Goal: Information Seeking & Learning: Learn about a topic

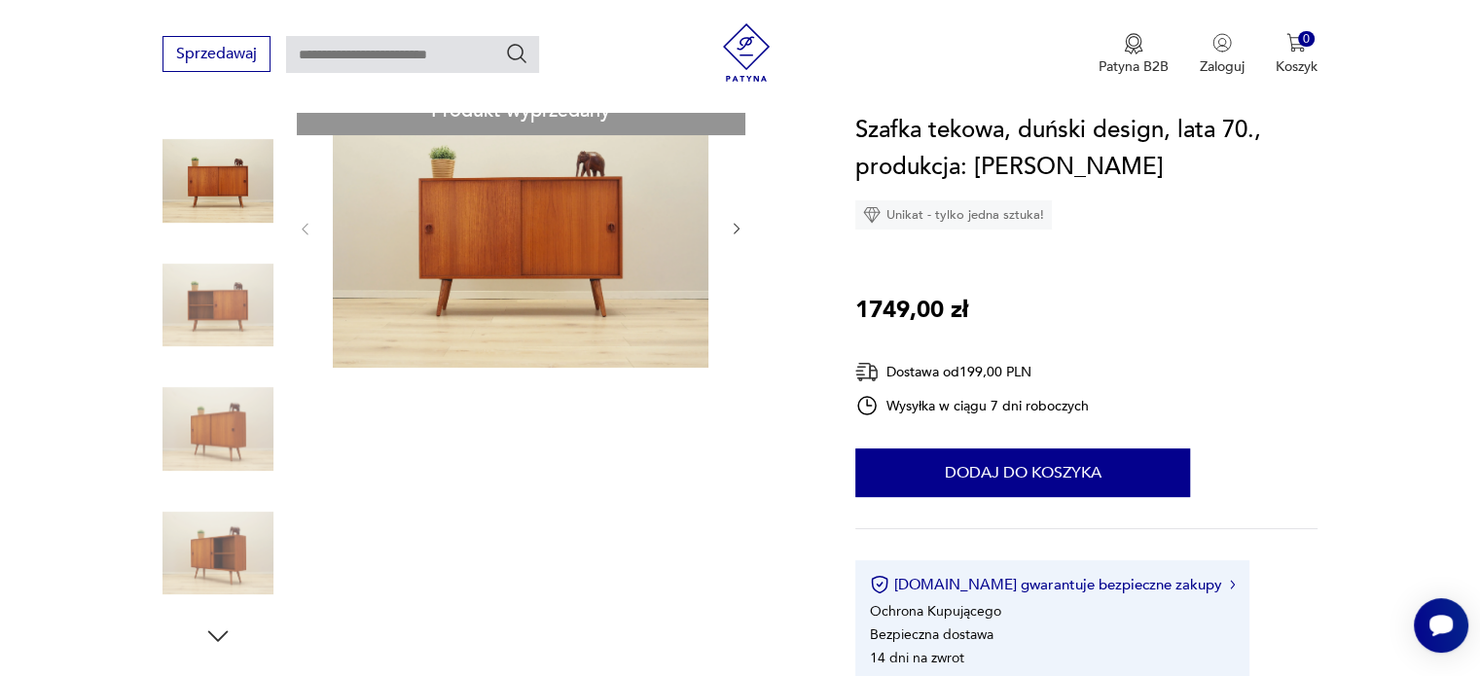
scroll to position [195, 0]
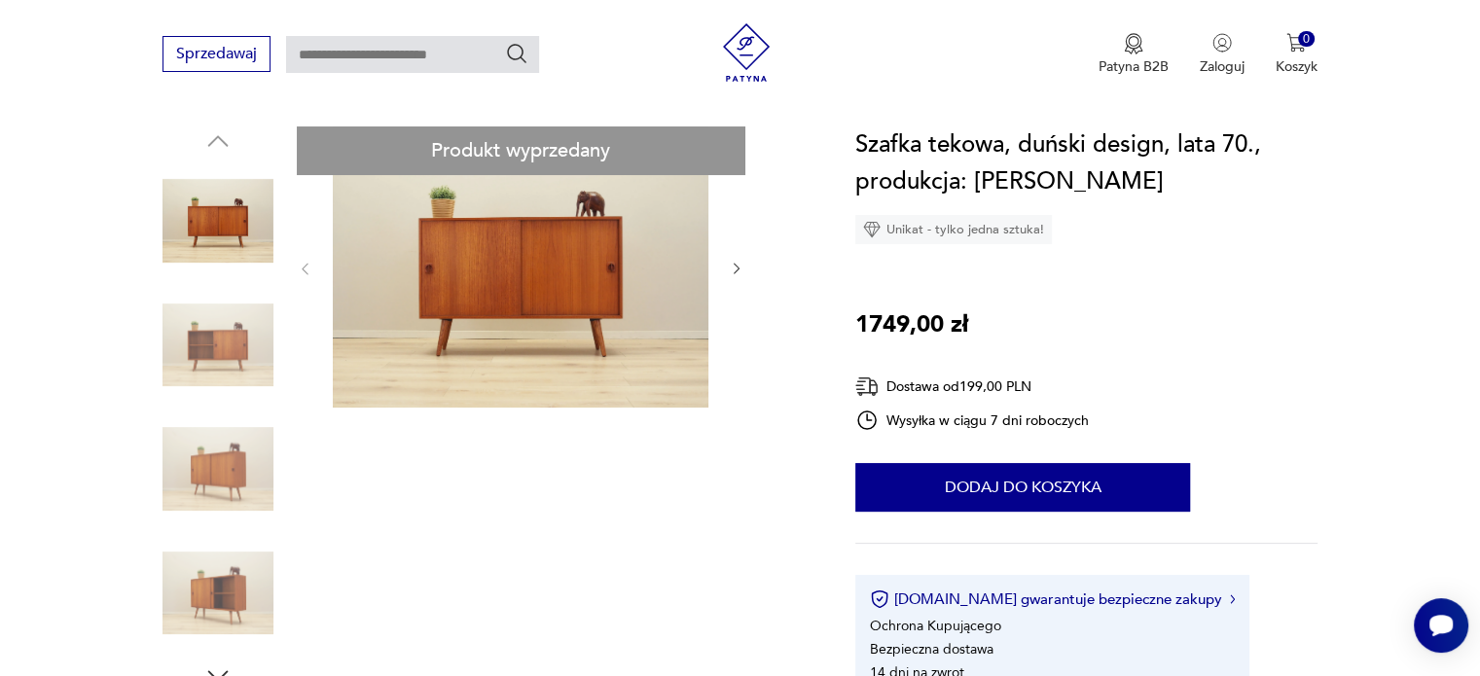
click at [623, 342] on img at bounding box center [521, 266] width 376 height 281
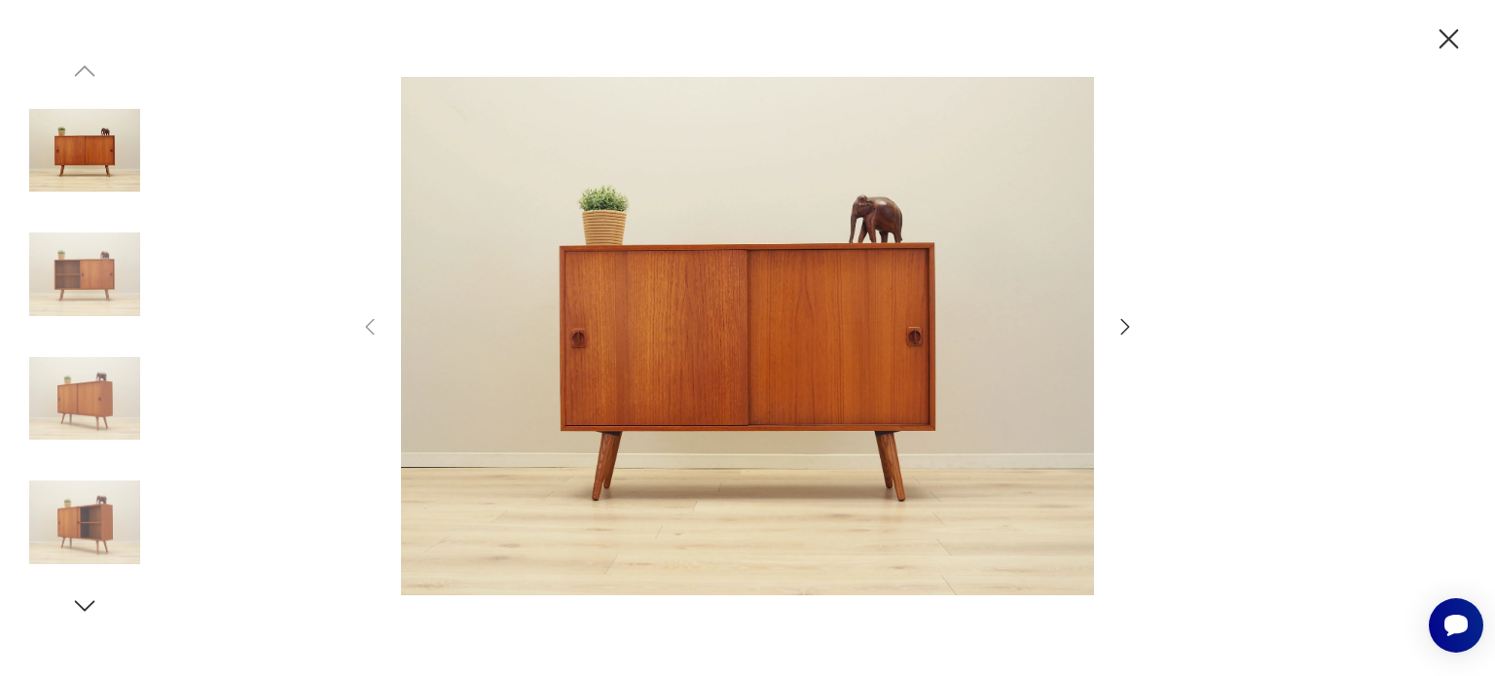
click at [1449, 53] on icon "button" at bounding box center [1448, 39] width 34 height 34
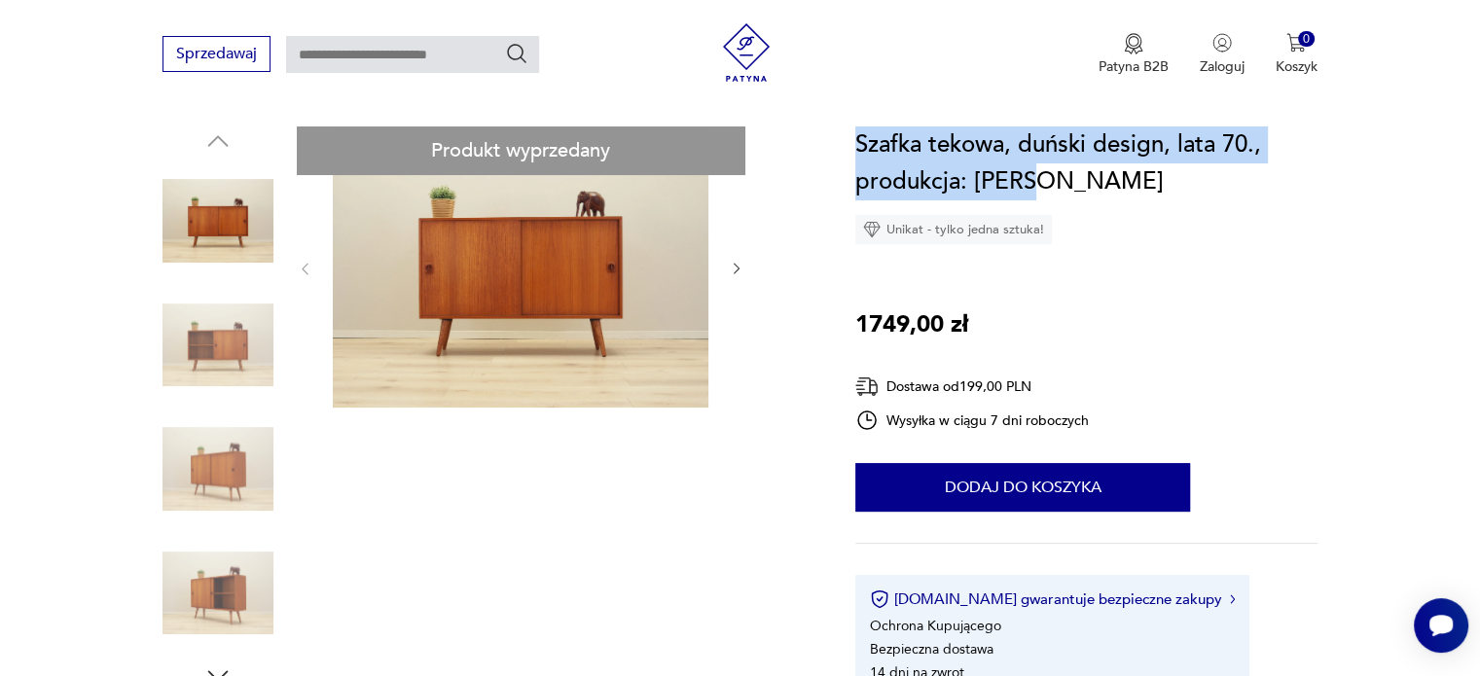
drag, startPoint x: 860, startPoint y: 143, endPoint x: 1069, endPoint y: 190, distance: 214.3
click at [1082, 208] on div "Szafka tekowa, duński design, lata 70., produkcja: Dania Unikat - tylko jedna s…" at bounding box center [1086, 185] width 462 height 118
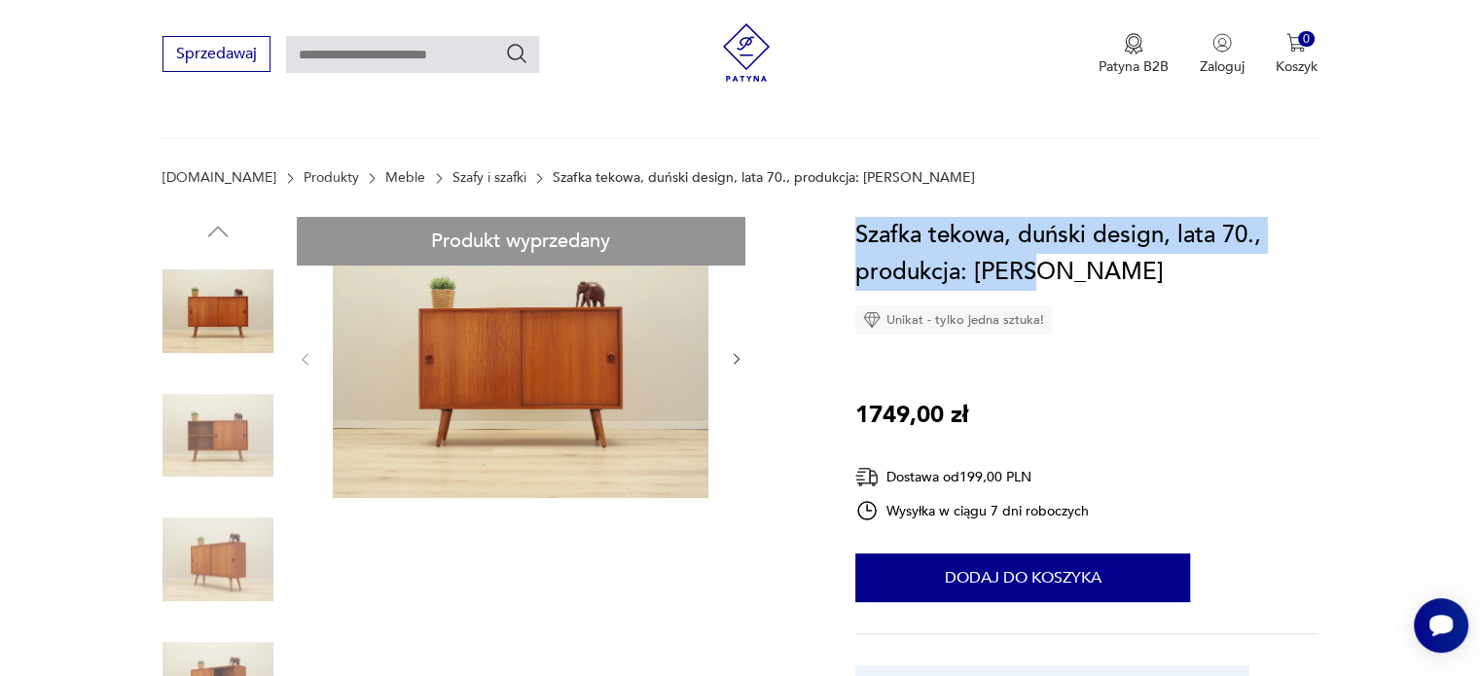
scroll to position [97, 0]
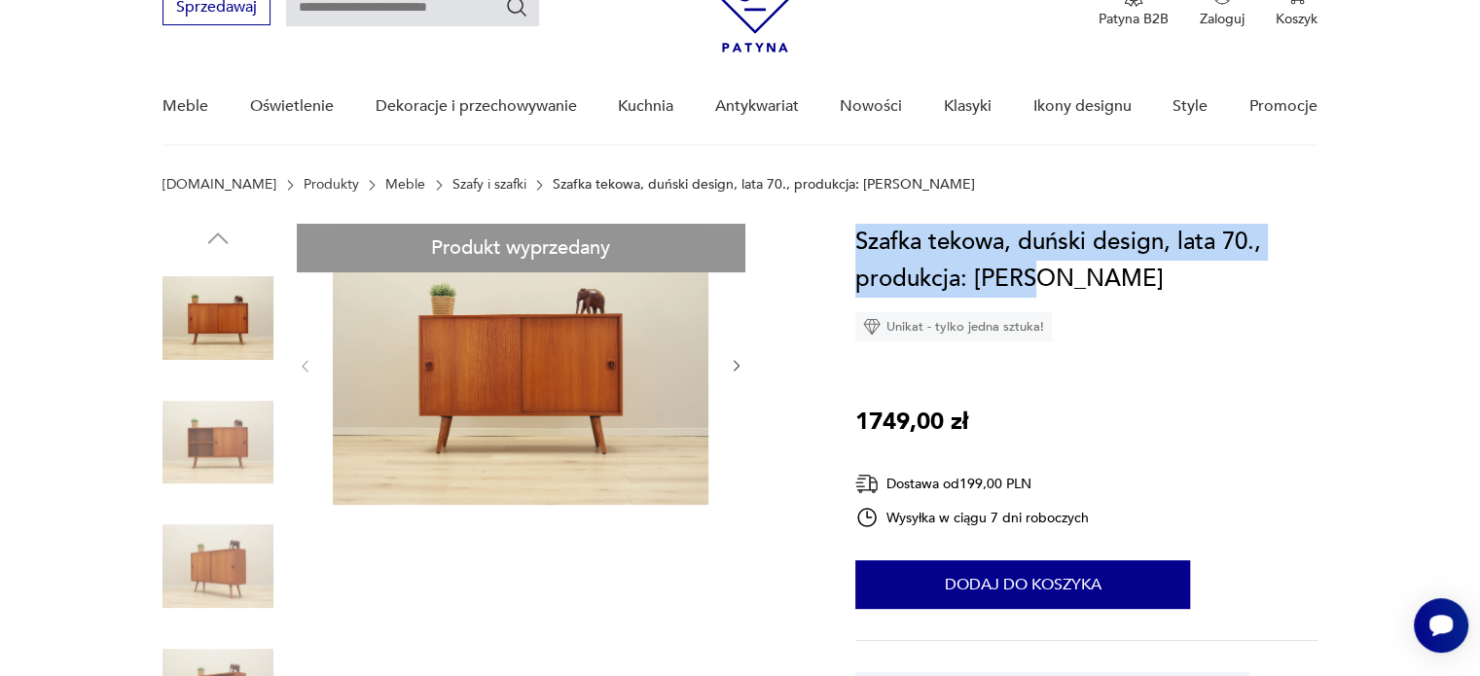
copy h1 "Szafka tekowa, duński design, lata 70., produkcja: Dania"
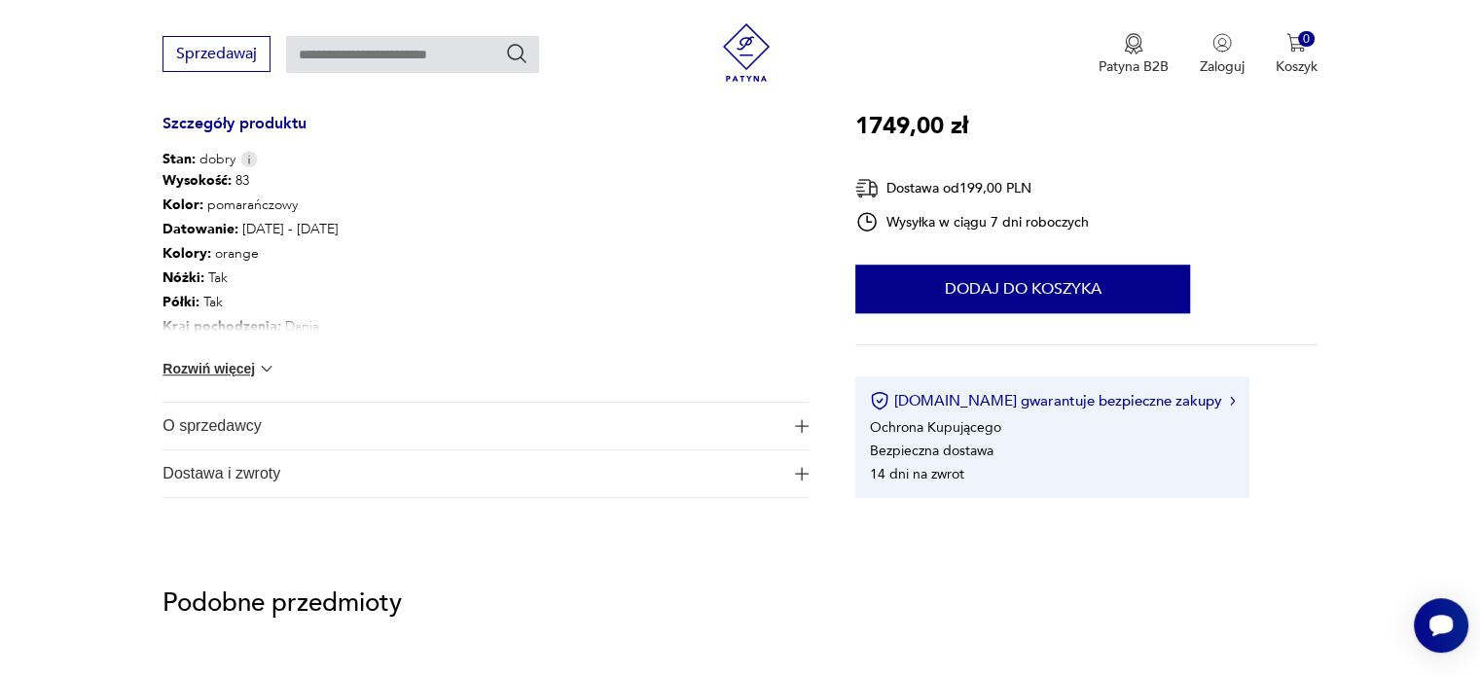
scroll to position [1070, 0]
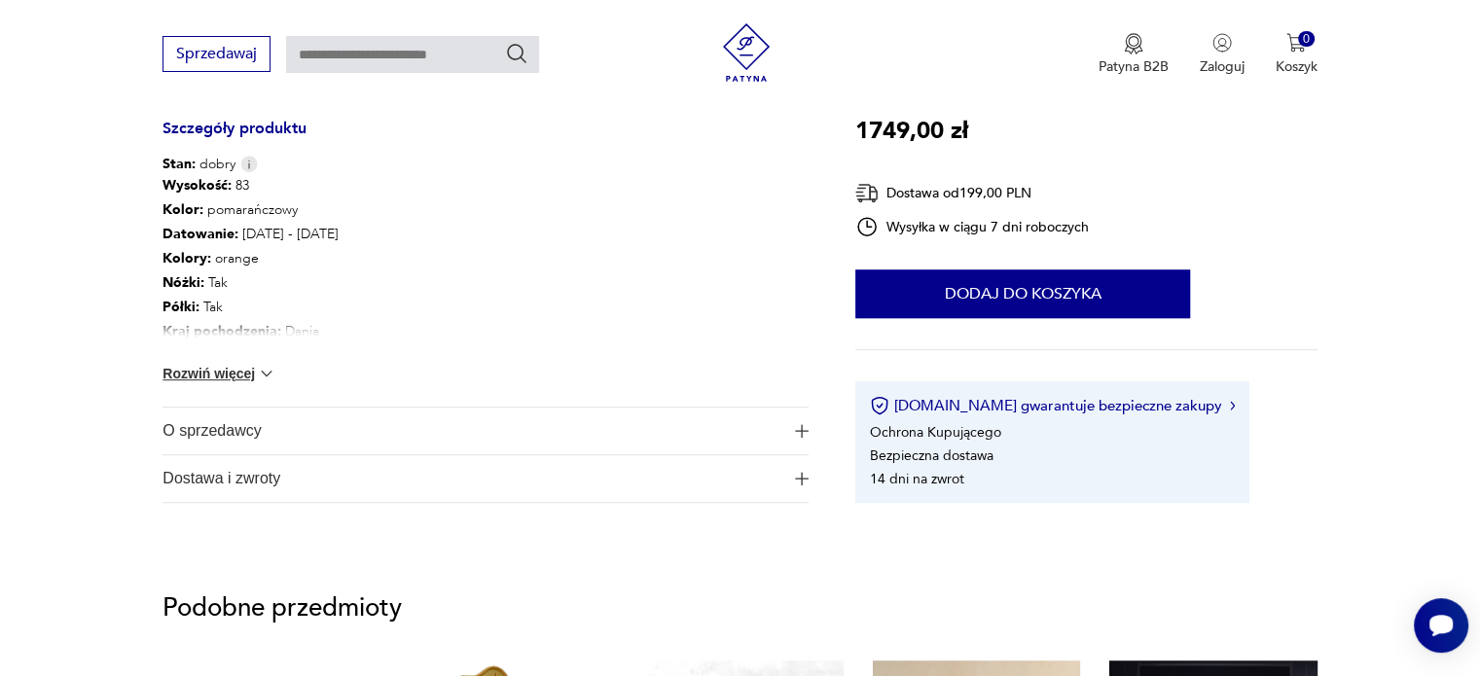
click at [243, 361] on div "Wysokość : 83 Kolor: pomarańczowy Datowanie : 1970 - 1979 Kolory : orange Nóżki…" at bounding box center [485, 290] width 646 height 233
click at [243, 374] on button "Rozwiń więcej" at bounding box center [218, 373] width 113 height 19
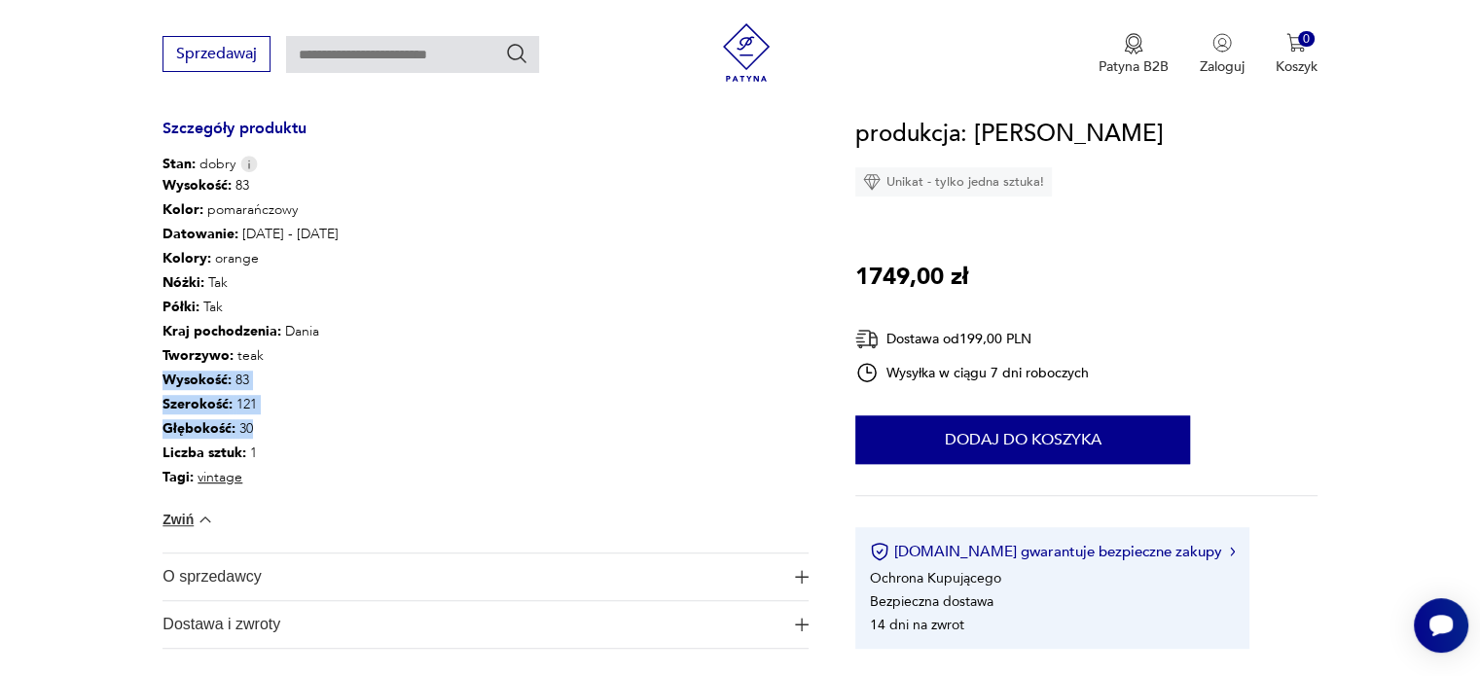
drag, startPoint x: 164, startPoint y: 376, endPoint x: 253, endPoint y: 423, distance: 100.6
click at [253, 423] on div "Wysokość : 83 Kolor: pomarańczowy Datowanie : 1970 - 1979 Kolory : orange Nóżki…" at bounding box center [250, 332] width 176 height 316
copy div "Wysokość : 83 Szerokość : 121 Głębokość : 30"
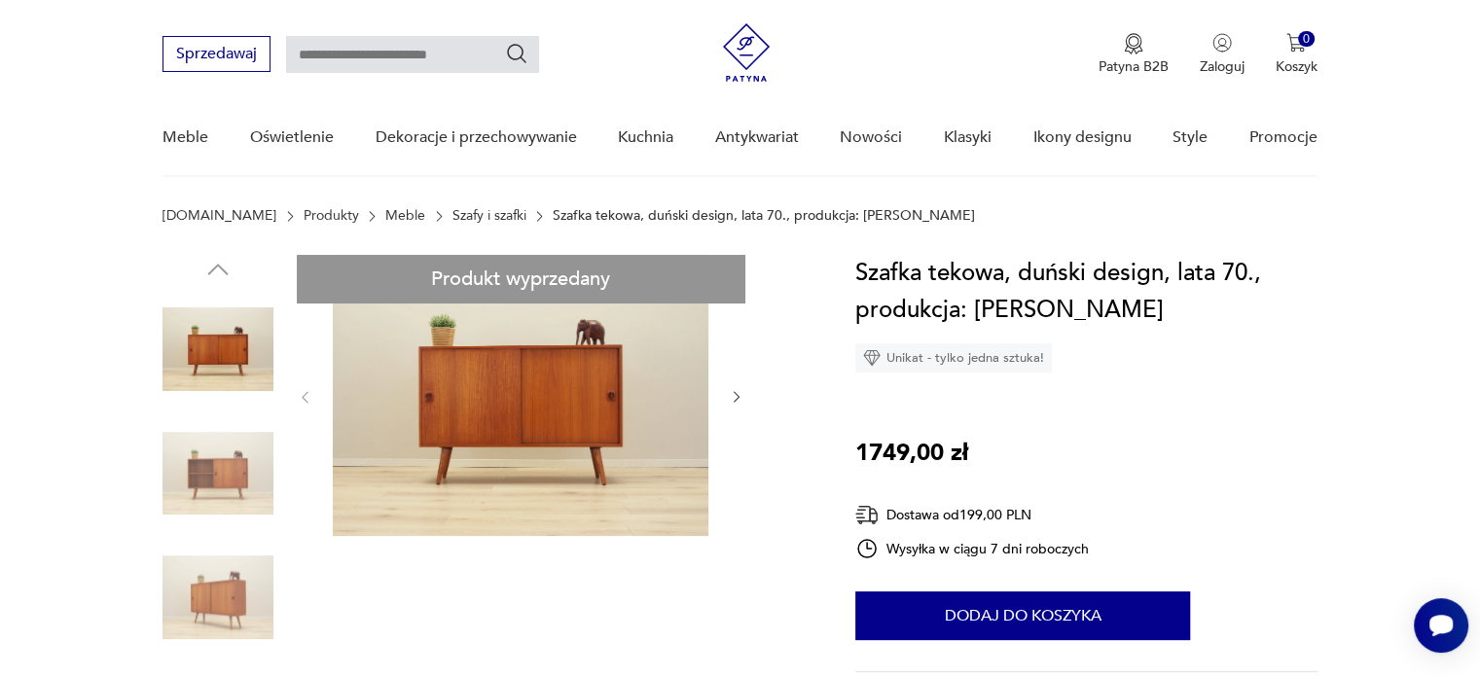
scroll to position [0, 0]
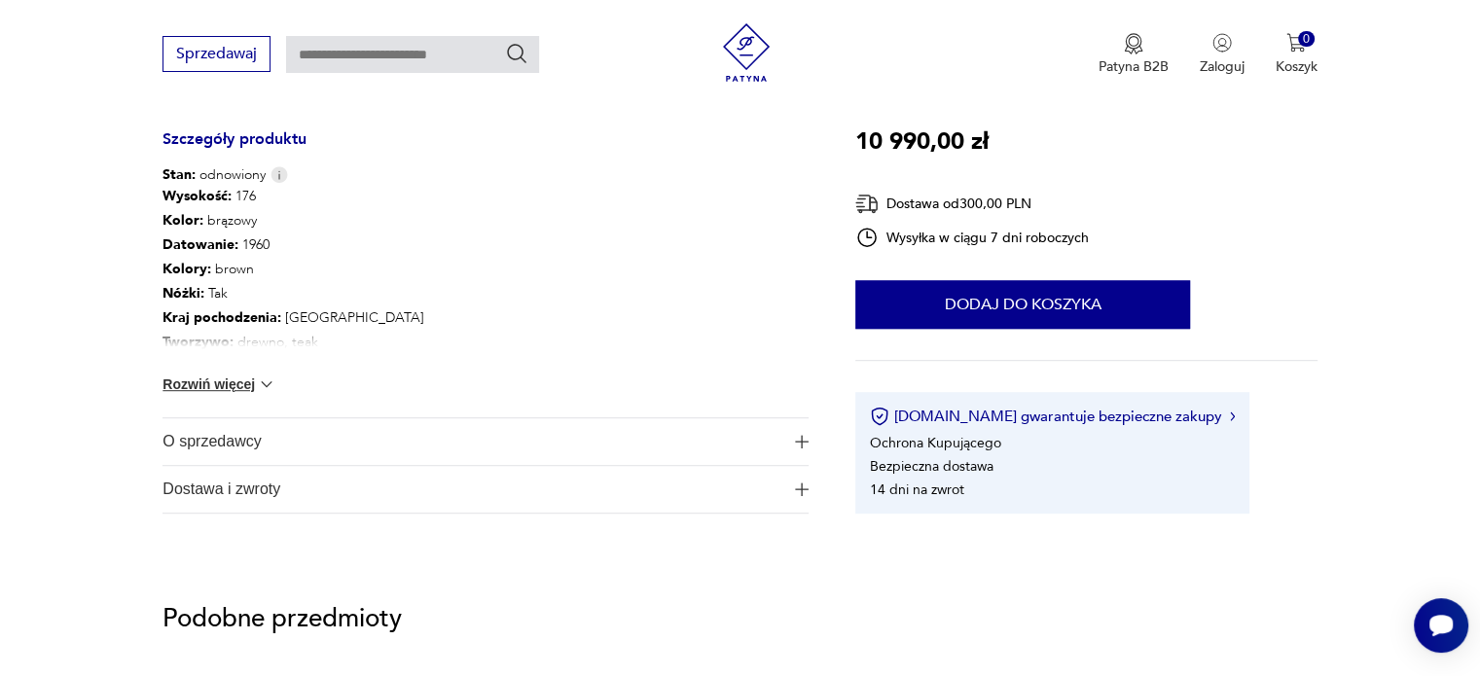
scroll to position [1070, 0]
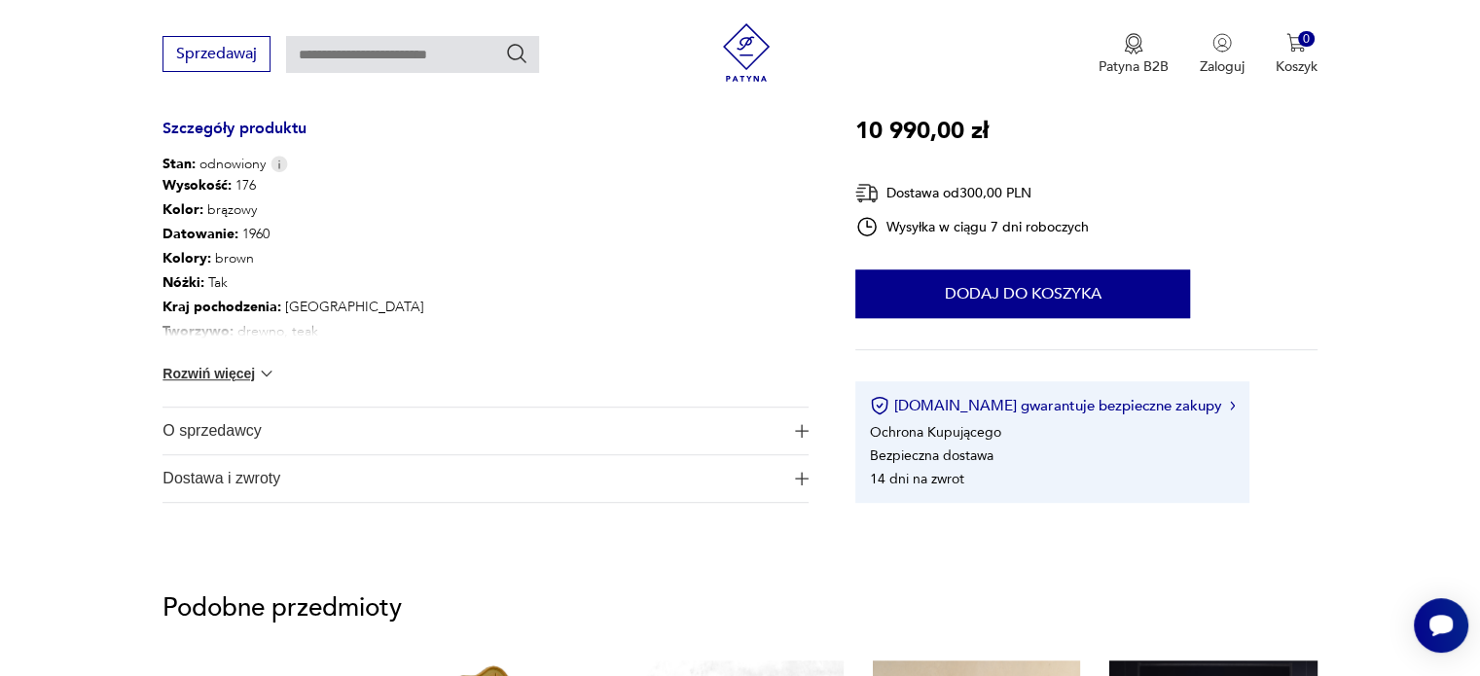
click at [246, 373] on button "Rozwiń więcej" at bounding box center [218, 373] width 113 height 19
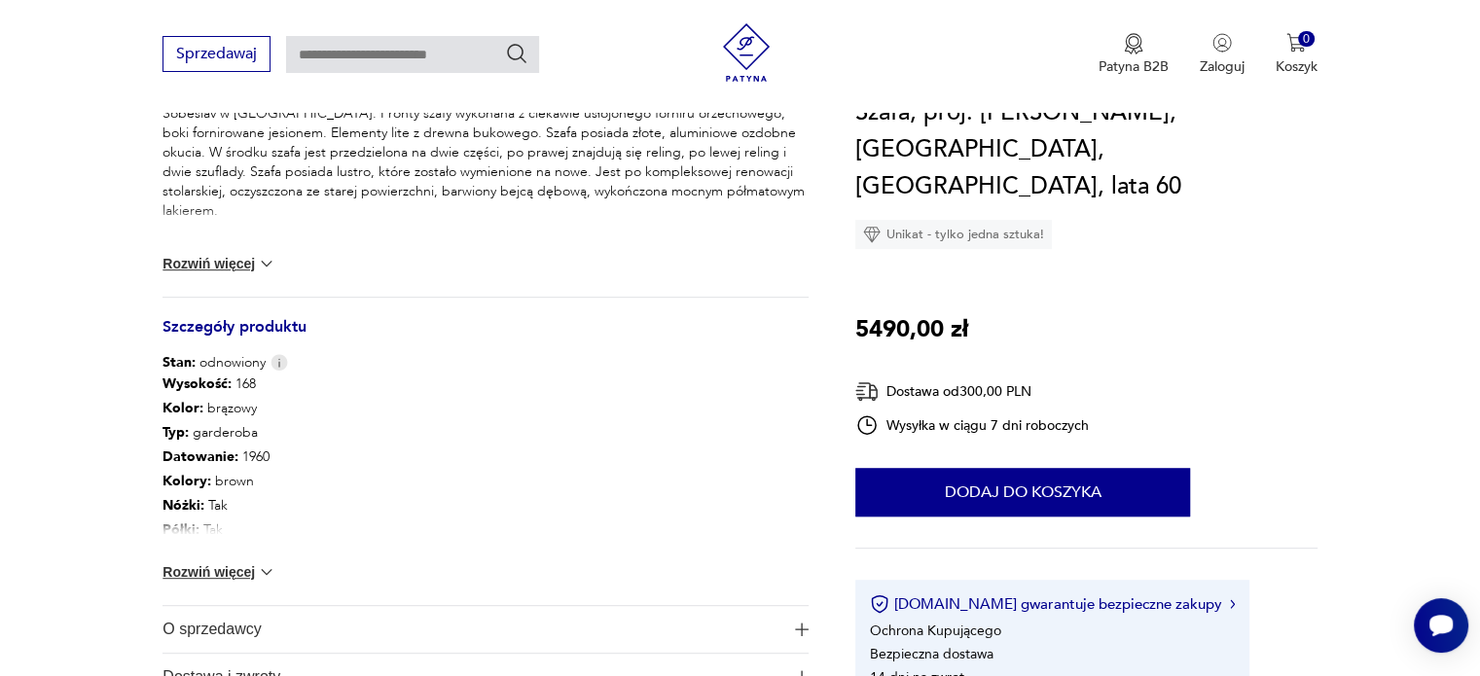
scroll to position [876, 0]
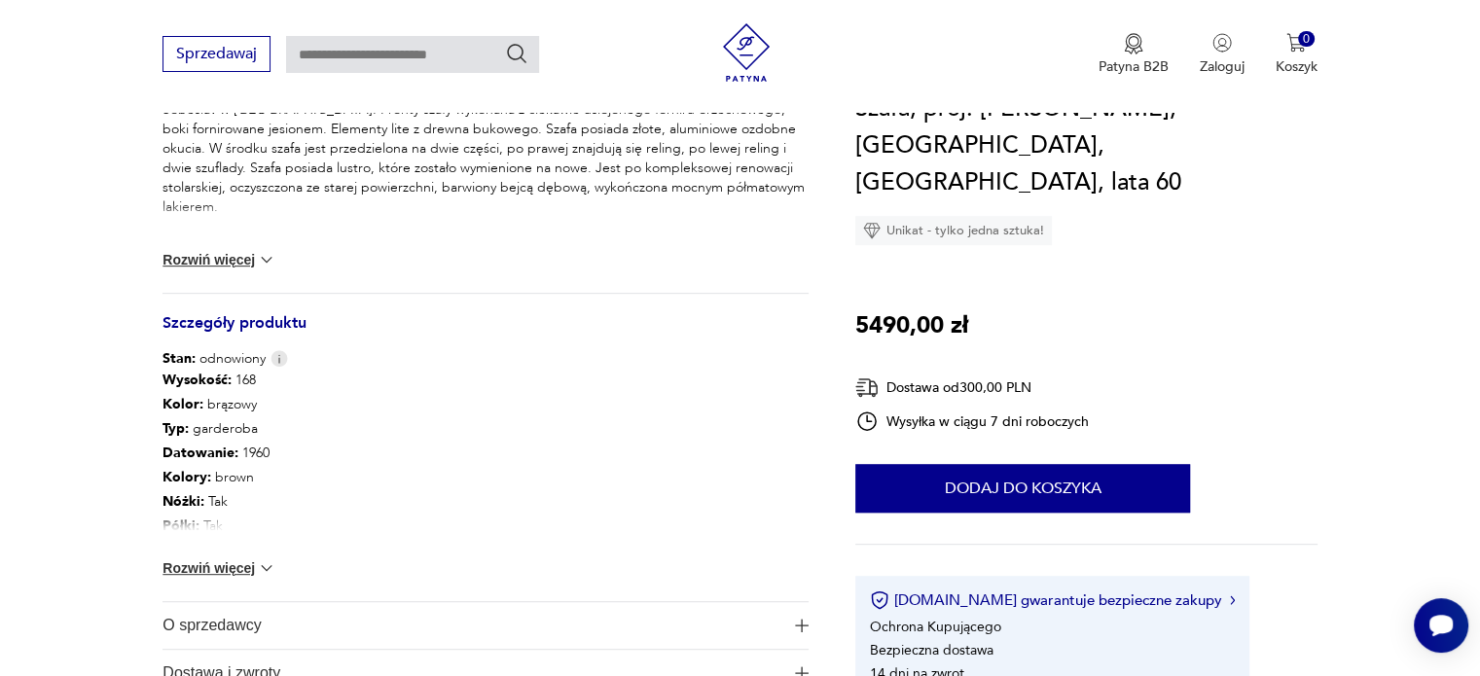
click at [243, 568] on button "Rozwiń więcej" at bounding box center [218, 568] width 113 height 19
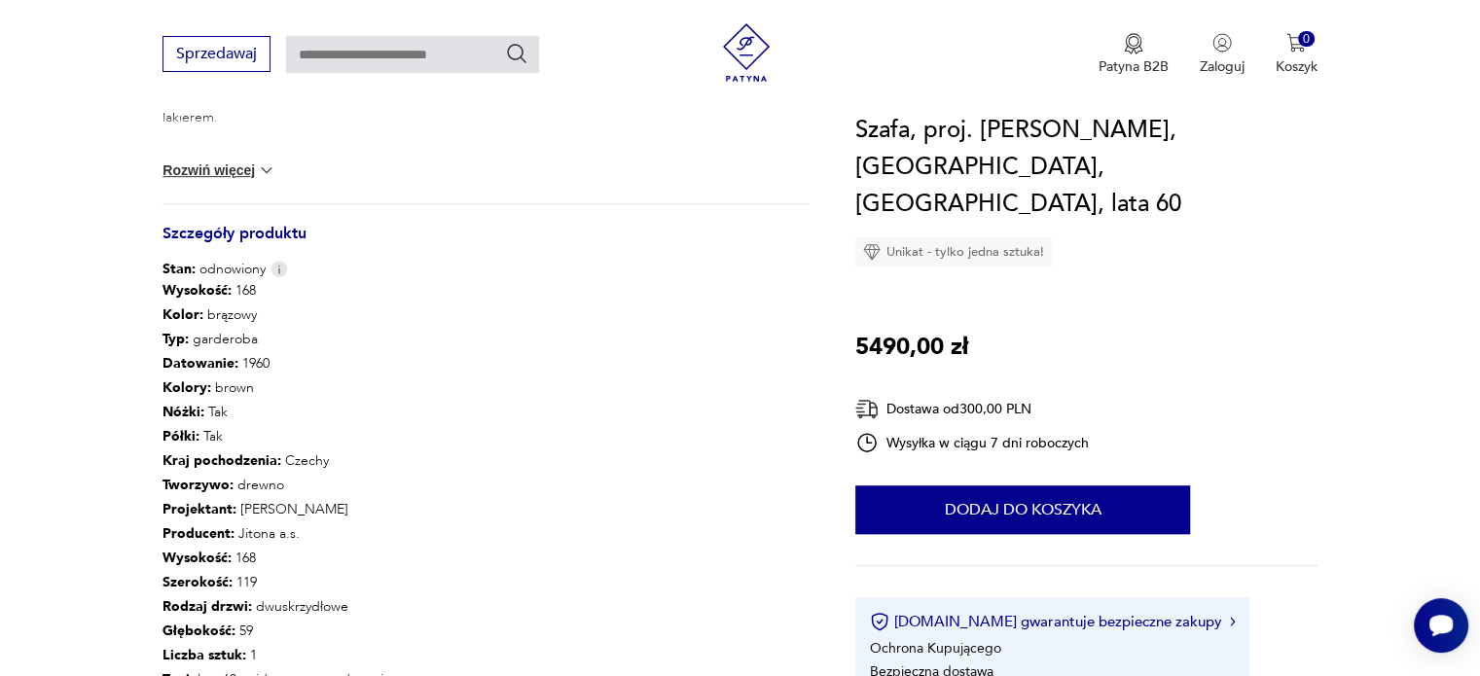
scroll to position [973, 0]
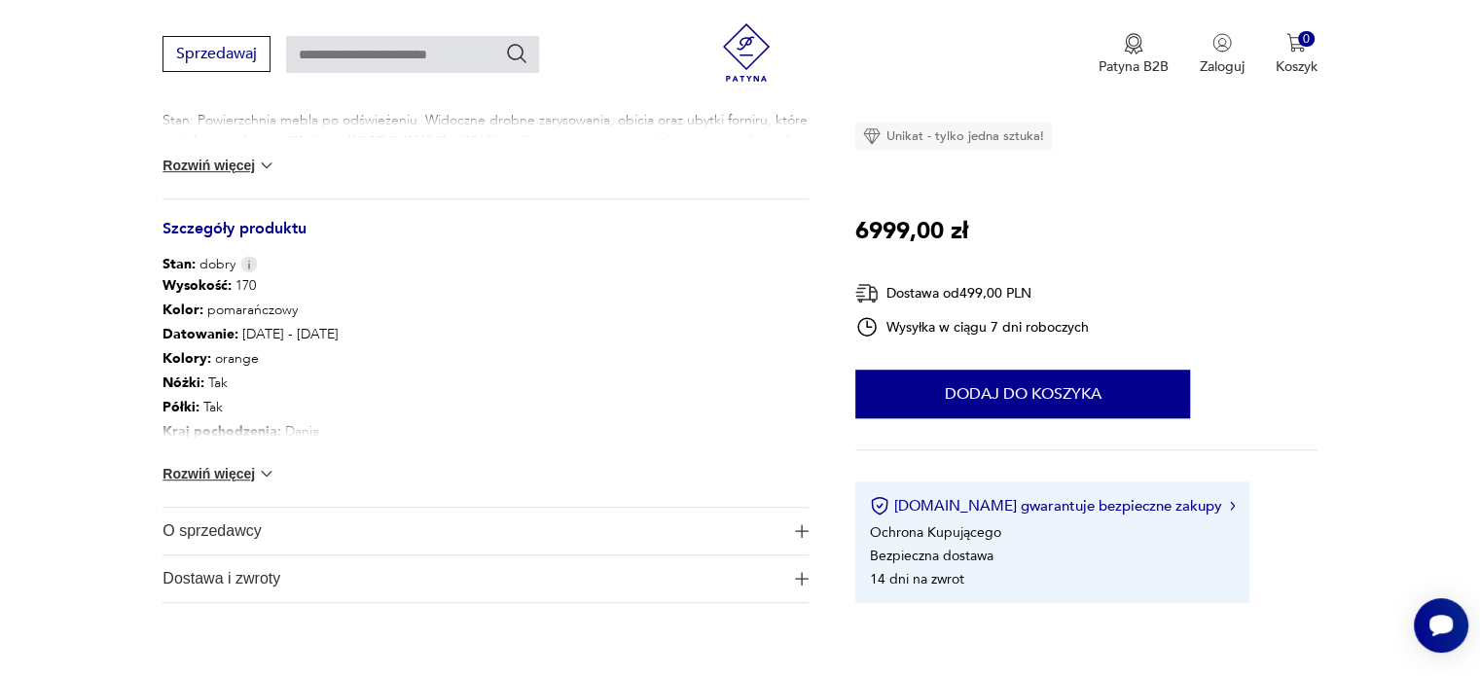
scroll to position [973, 0]
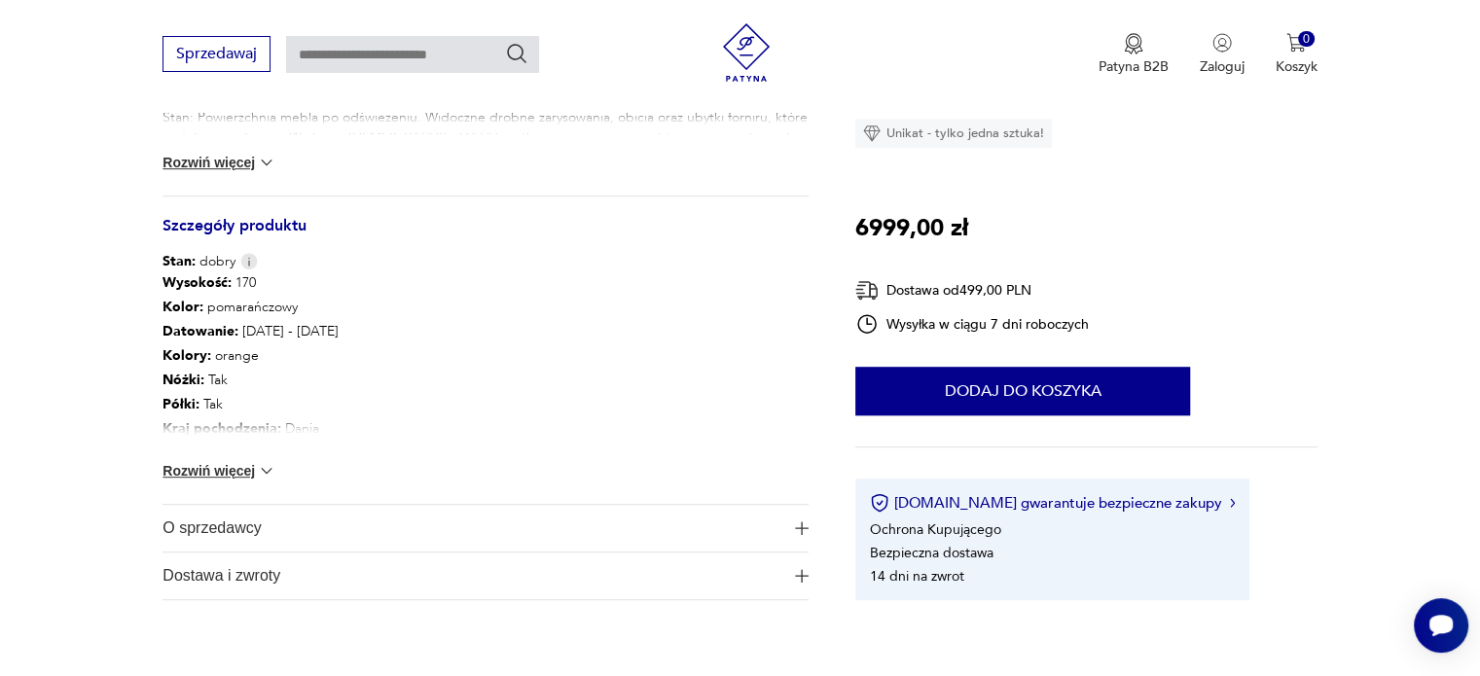
click at [215, 470] on button "Rozwiń więcej" at bounding box center [218, 470] width 113 height 19
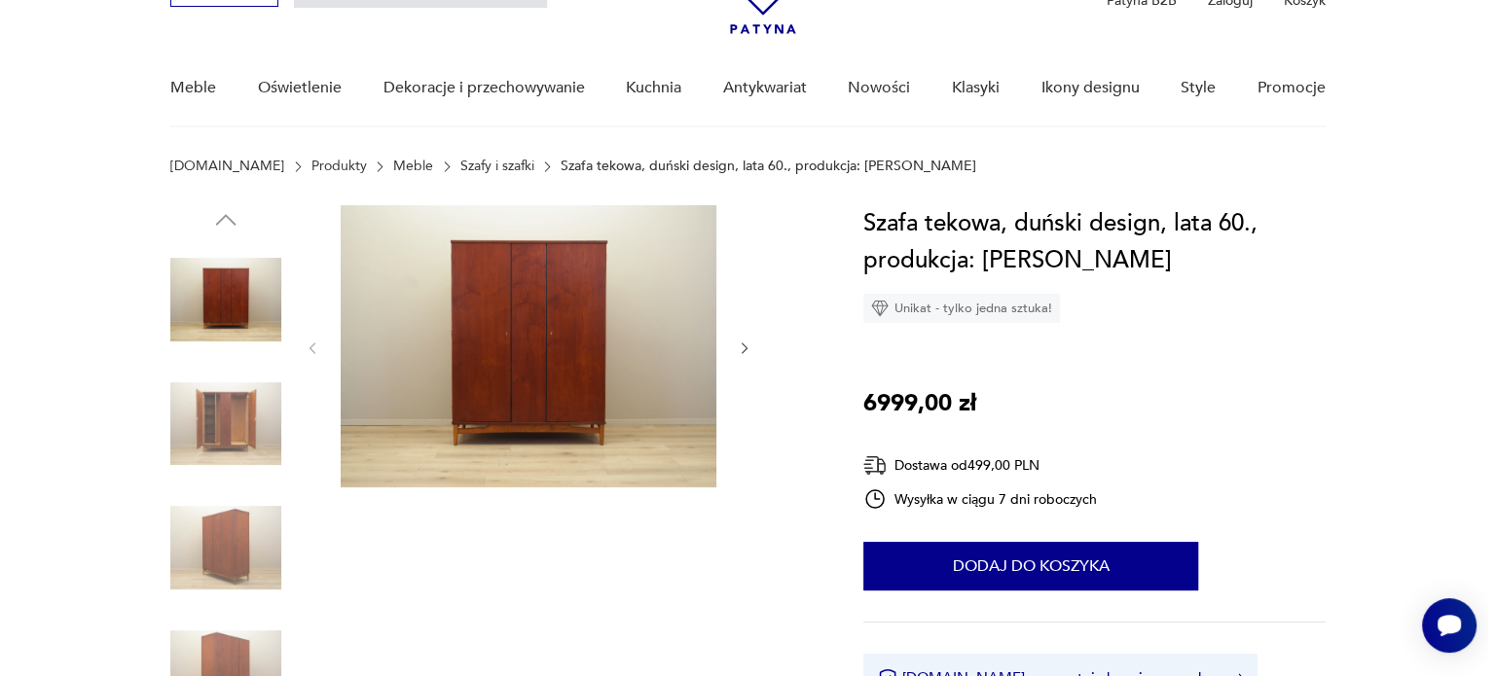
scroll to position [97, 0]
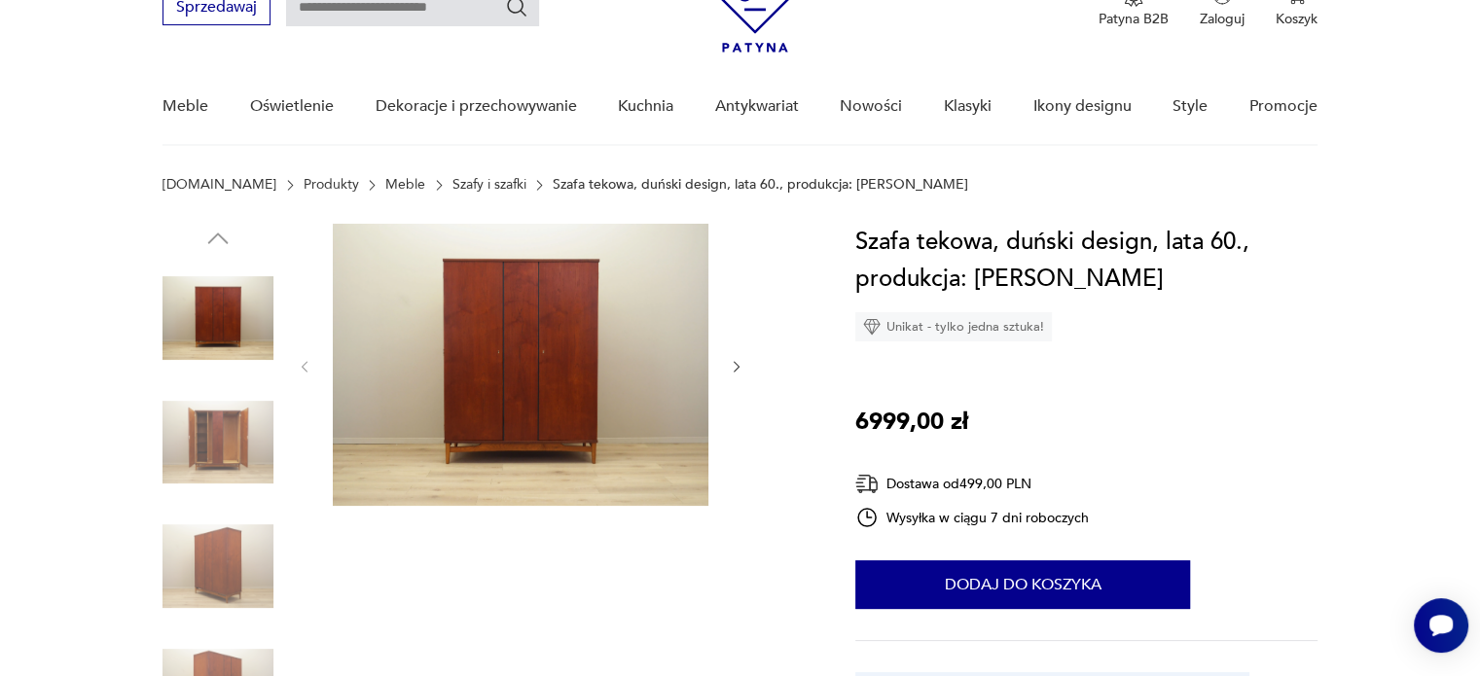
click at [241, 303] on img at bounding box center [217, 318] width 111 height 111
click at [649, 378] on img at bounding box center [521, 365] width 376 height 282
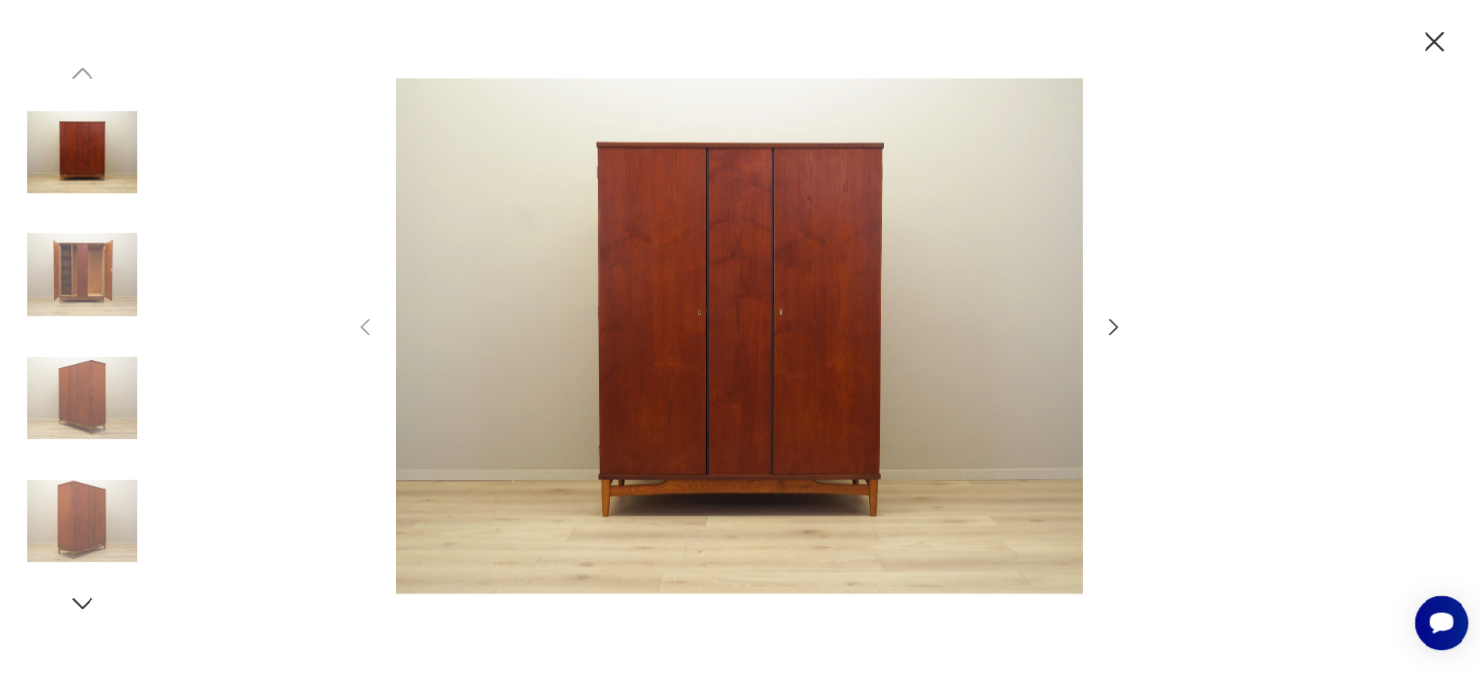
scroll to position [96, 0]
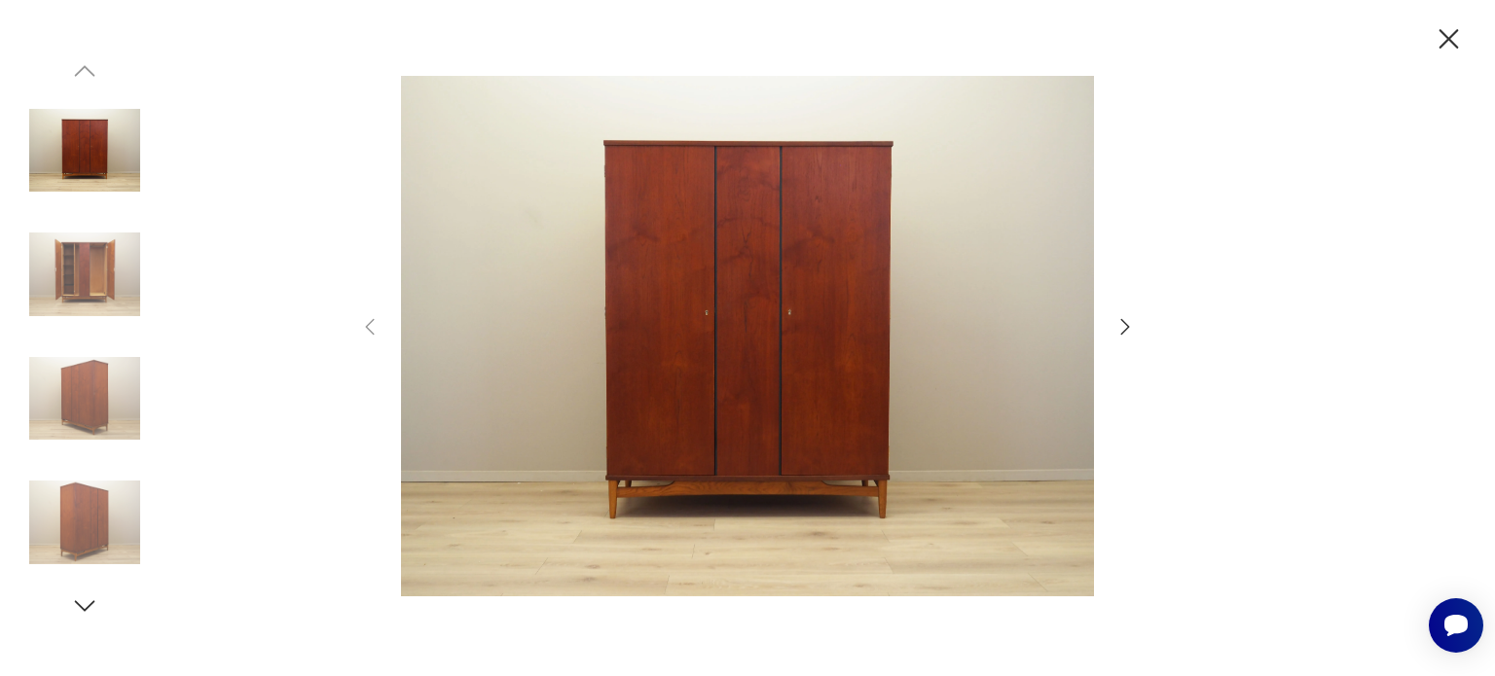
click at [1444, 42] on icon "button" at bounding box center [1448, 38] width 19 height 19
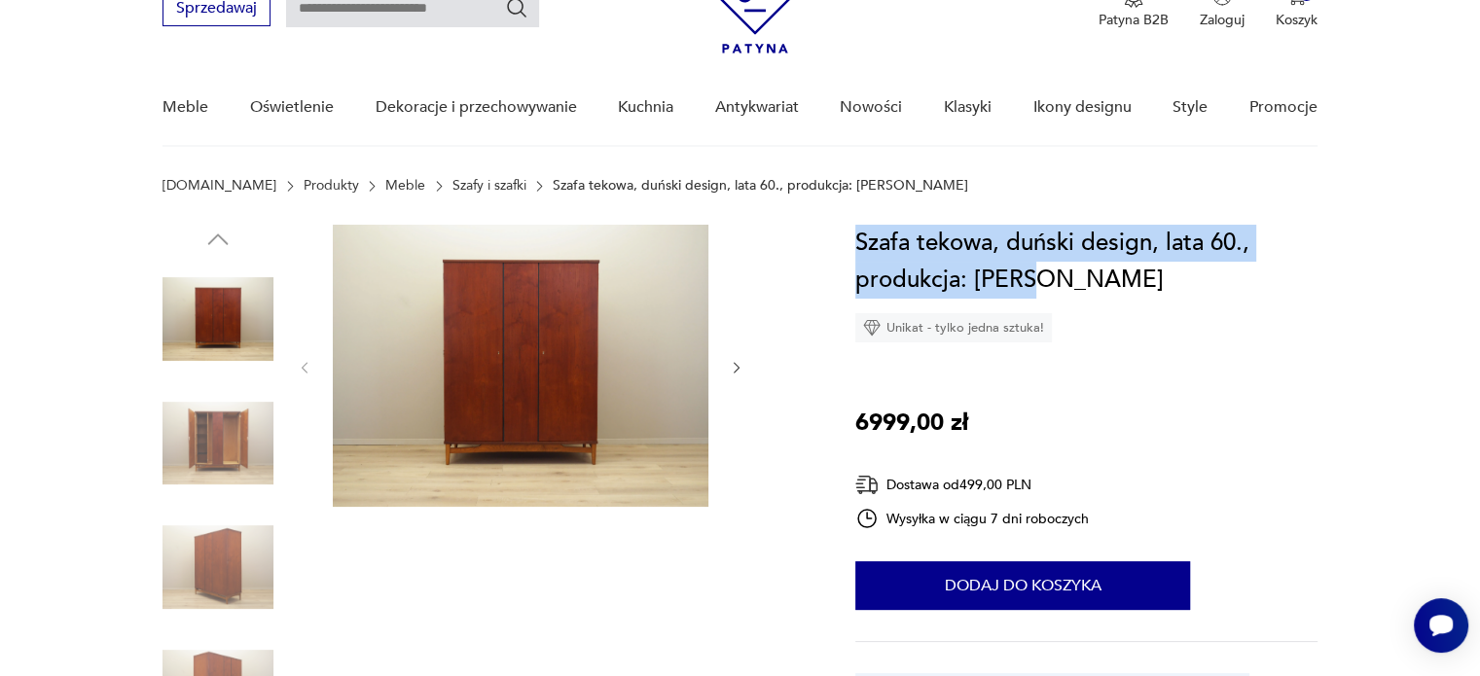
drag, startPoint x: 852, startPoint y: 237, endPoint x: 1059, endPoint y: 286, distance: 211.9
copy h1 "Szafa tekowa, duński design, lata 60., produkcja: Dania"
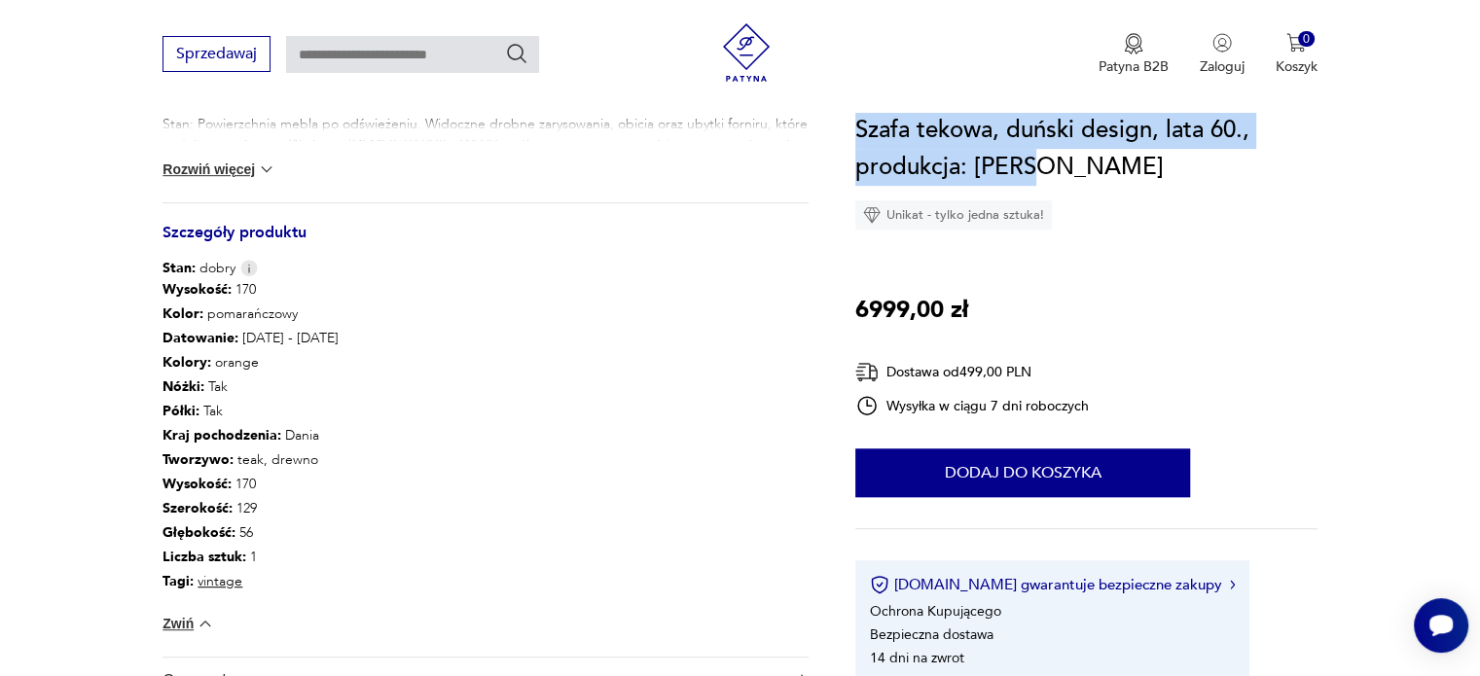
scroll to position [972, 0]
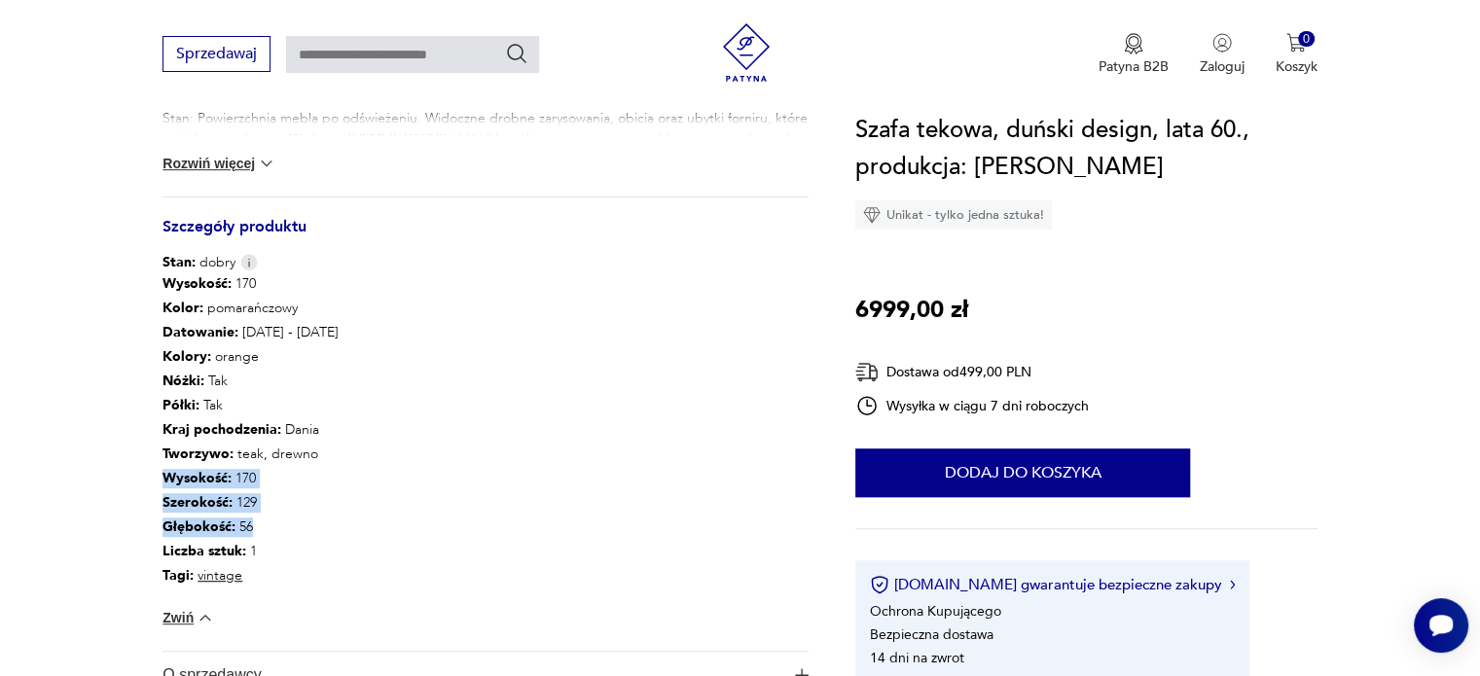
drag, startPoint x: 163, startPoint y: 477, endPoint x: 259, endPoint y: 533, distance: 110.8
click at [259, 533] on div "Wysokość : 170 Kolor: pomarańczowy Datowanie : 1960 - 1969 Kolory : orange Nóżk…" at bounding box center [250, 430] width 176 height 316
copy div "Wysokość : 170 Szerokość : 129 Głębokość : 56"
drag, startPoint x: 161, startPoint y: 453, endPoint x: 322, endPoint y: 458, distance: 161.6
click at [322, 458] on section "Opis produktu Szafa wykonana została w latach 60-tych, produkcja duńska. Konstr…" at bounding box center [740, 71] width 1480 height 1445
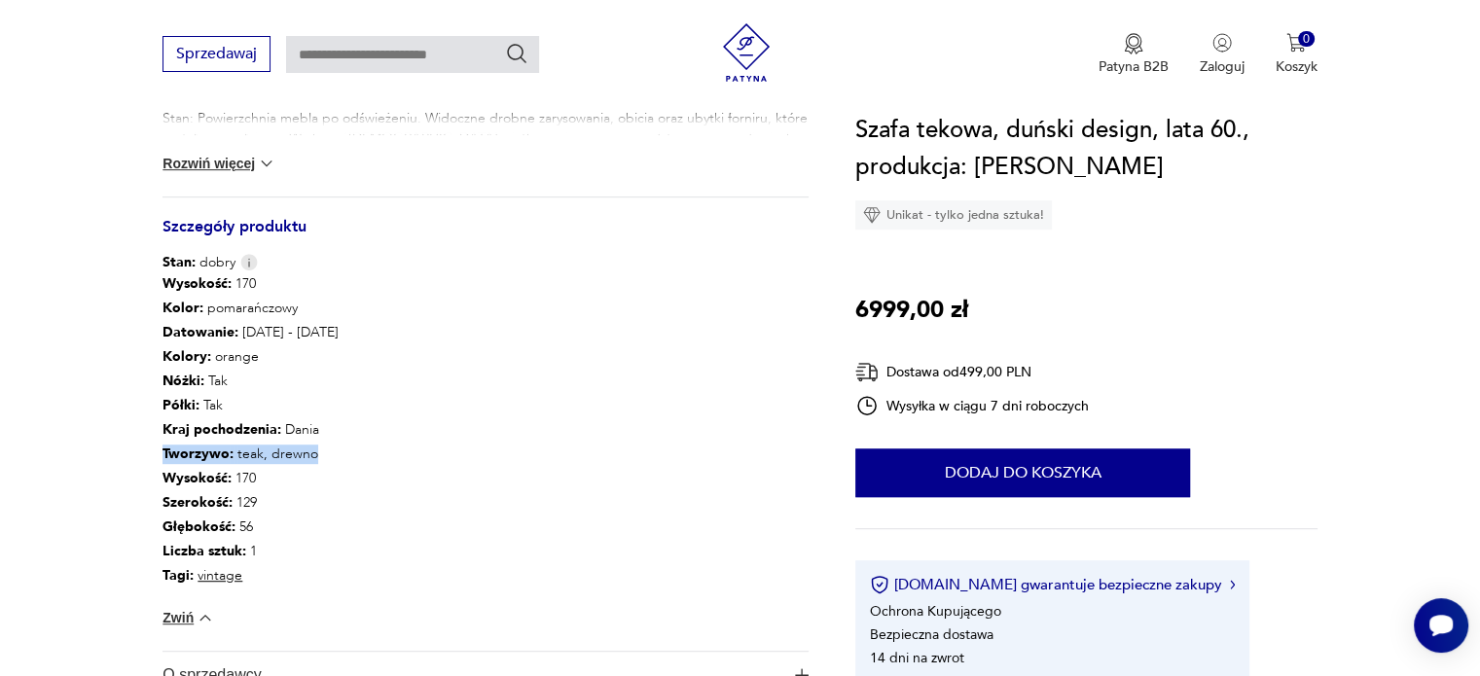
copy p "Tworzywo : teak, drewno"
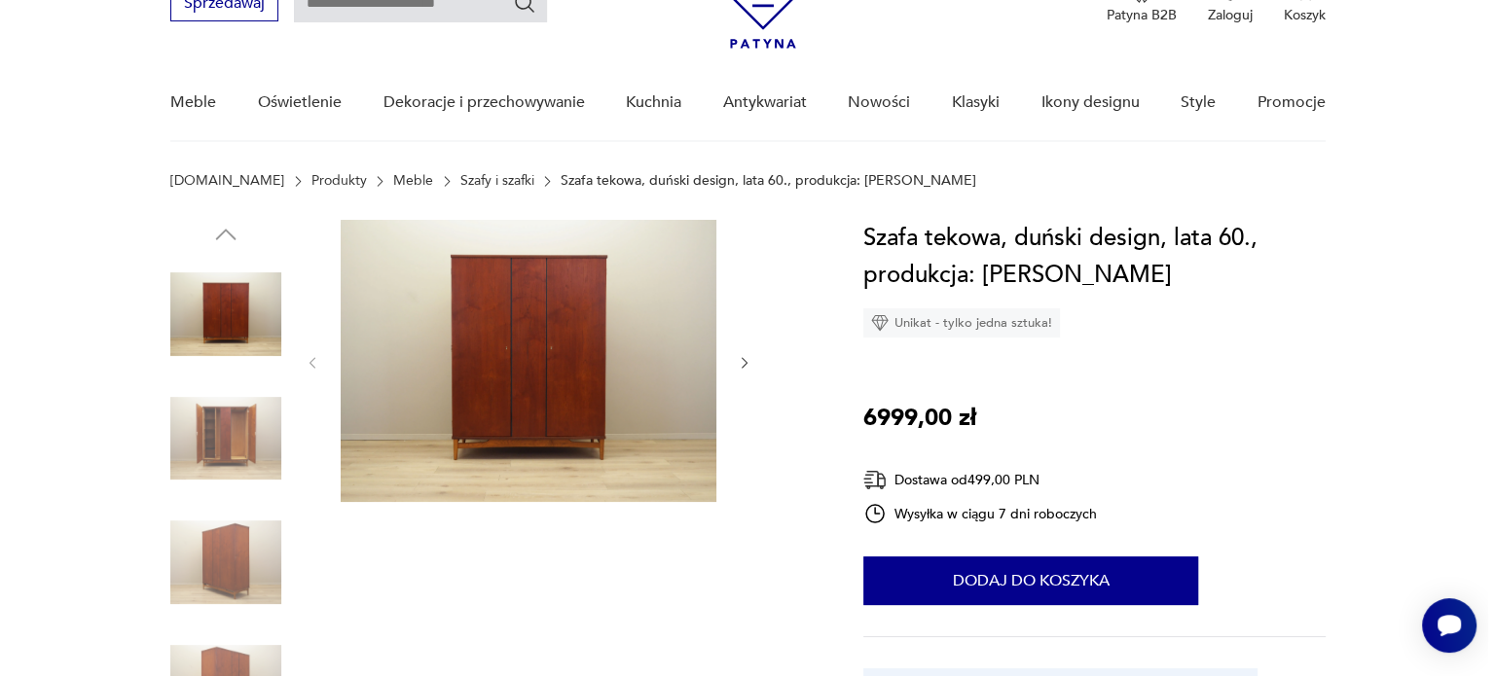
scroll to position [96, 0]
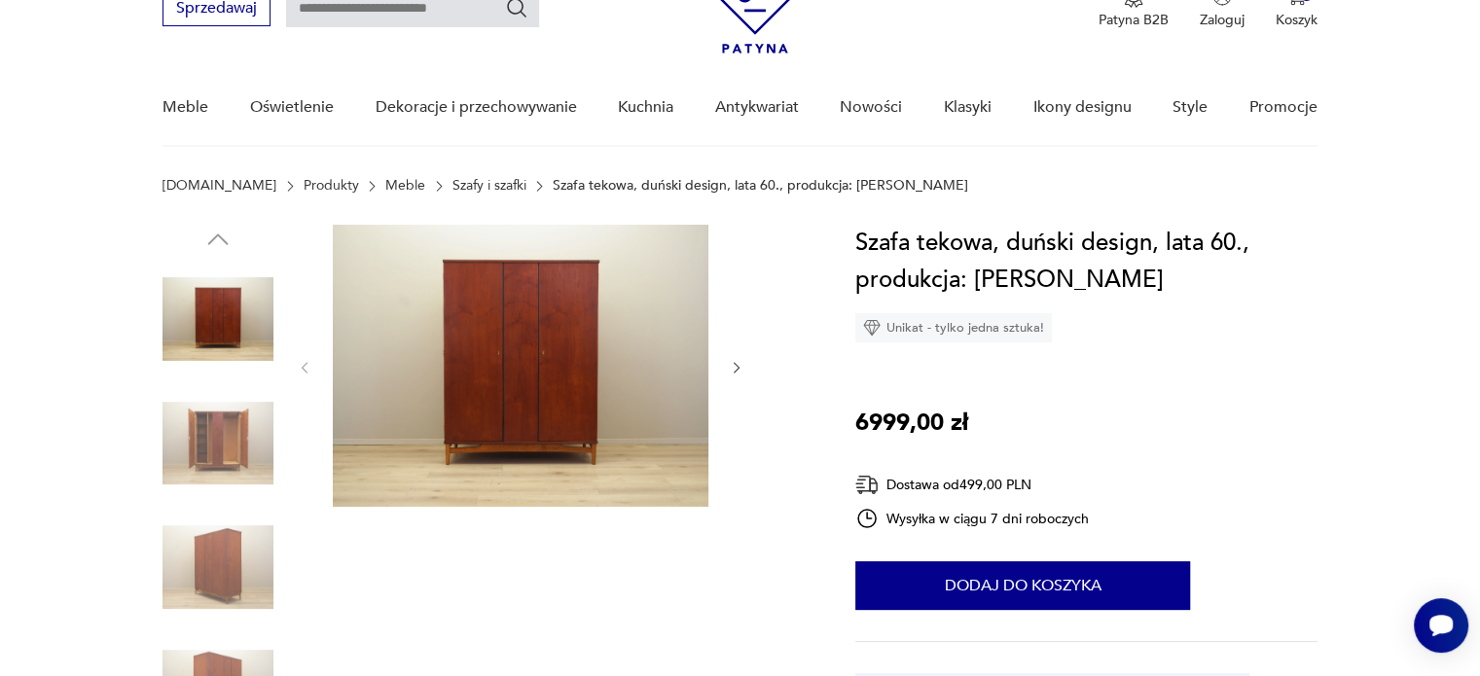
click at [557, 383] on img at bounding box center [521, 366] width 376 height 282
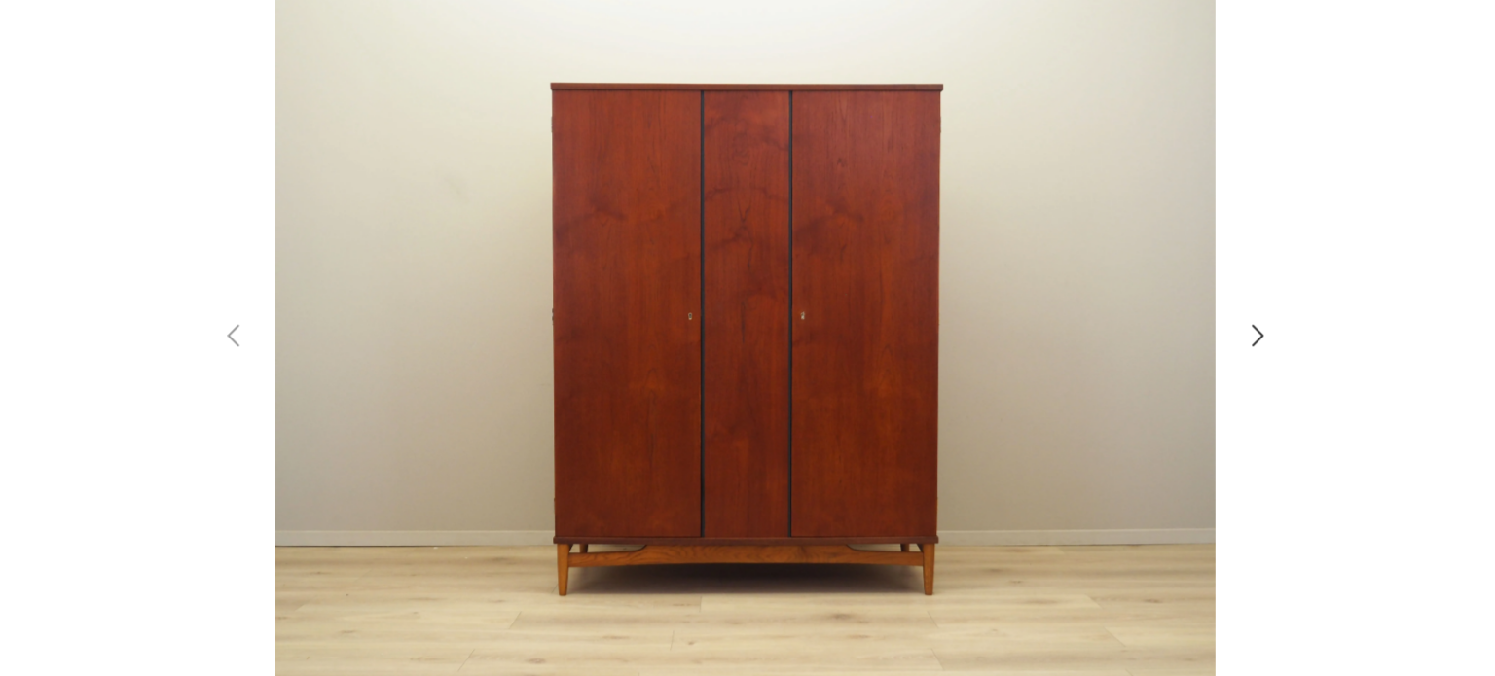
click at [1244, 271] on div at bounding box center [747, 338] width 1495 height 676
click at [1189, 434] on div at bounding box center [747, 338] width 1495 height 676
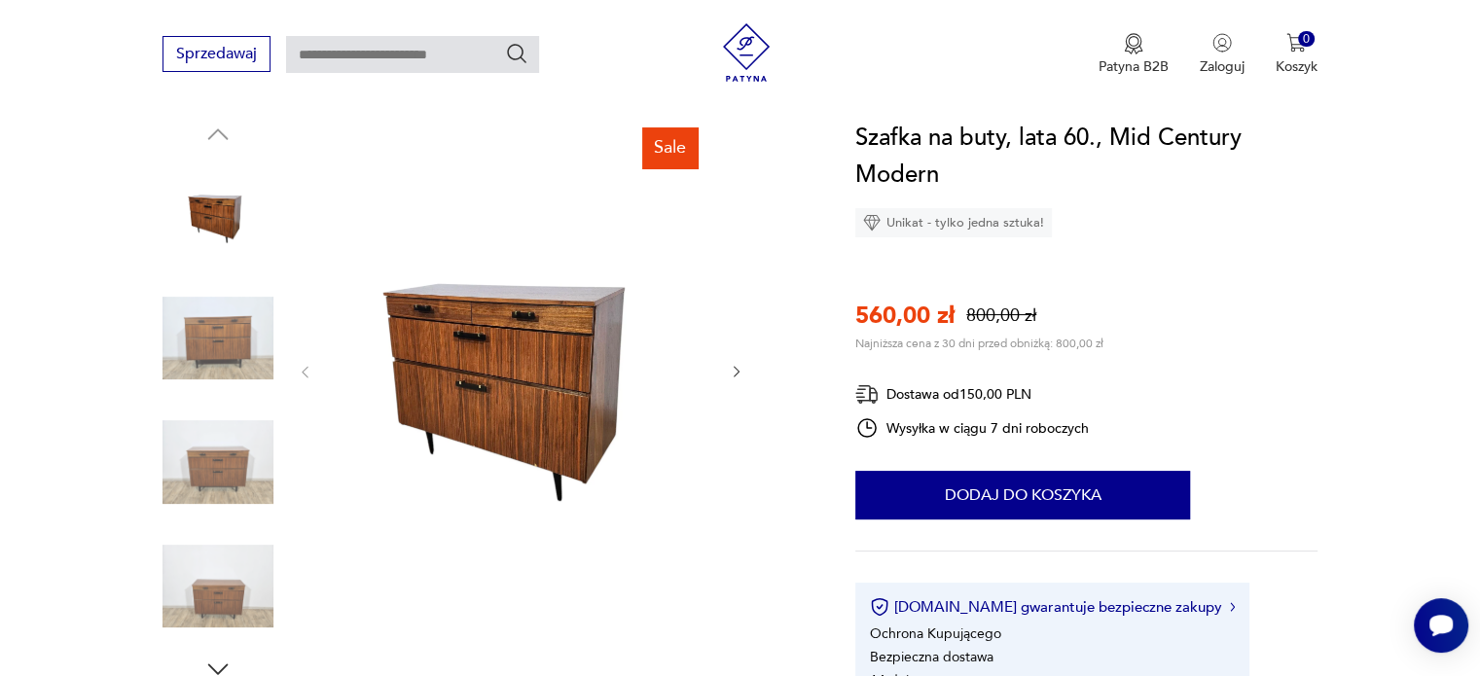
scroll to position [195, 0]
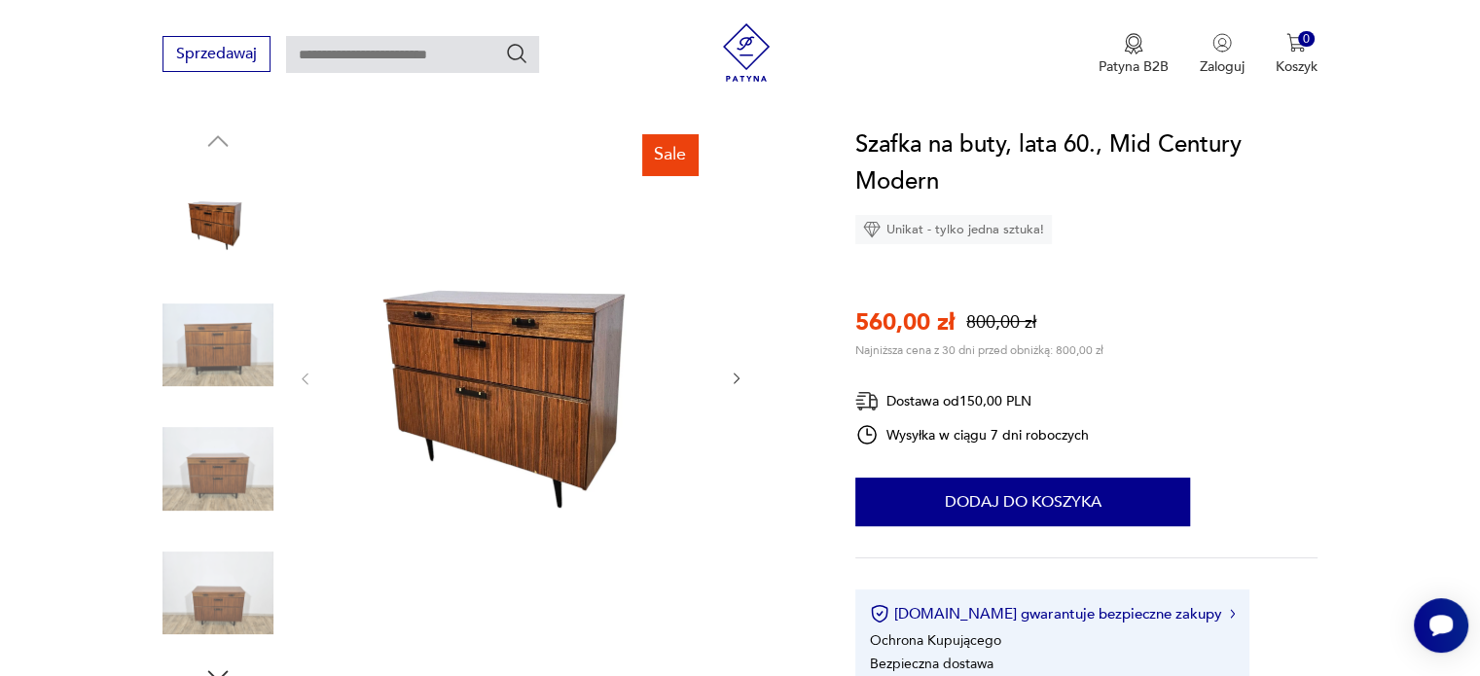
click at [214, 349] on img at bounding box center [217, 345] width 111 height 111
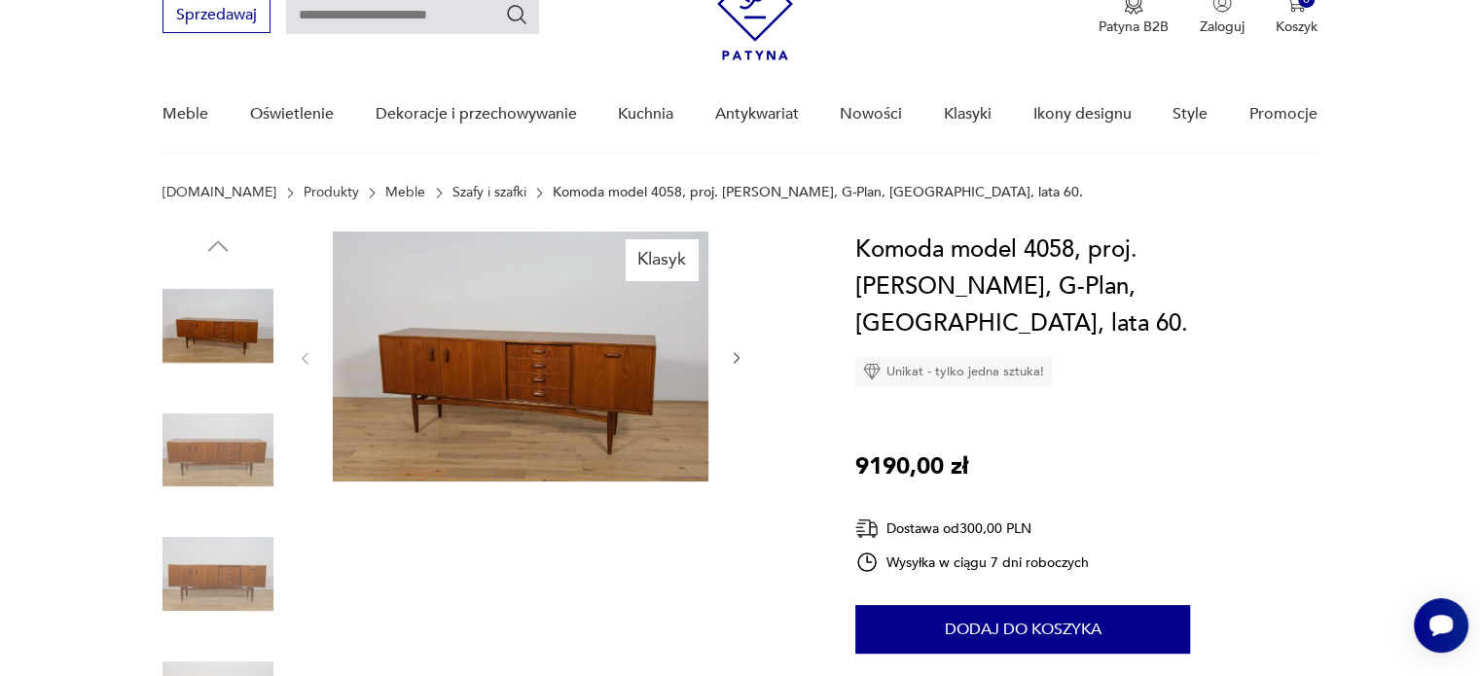
scroll to position [97, 0]
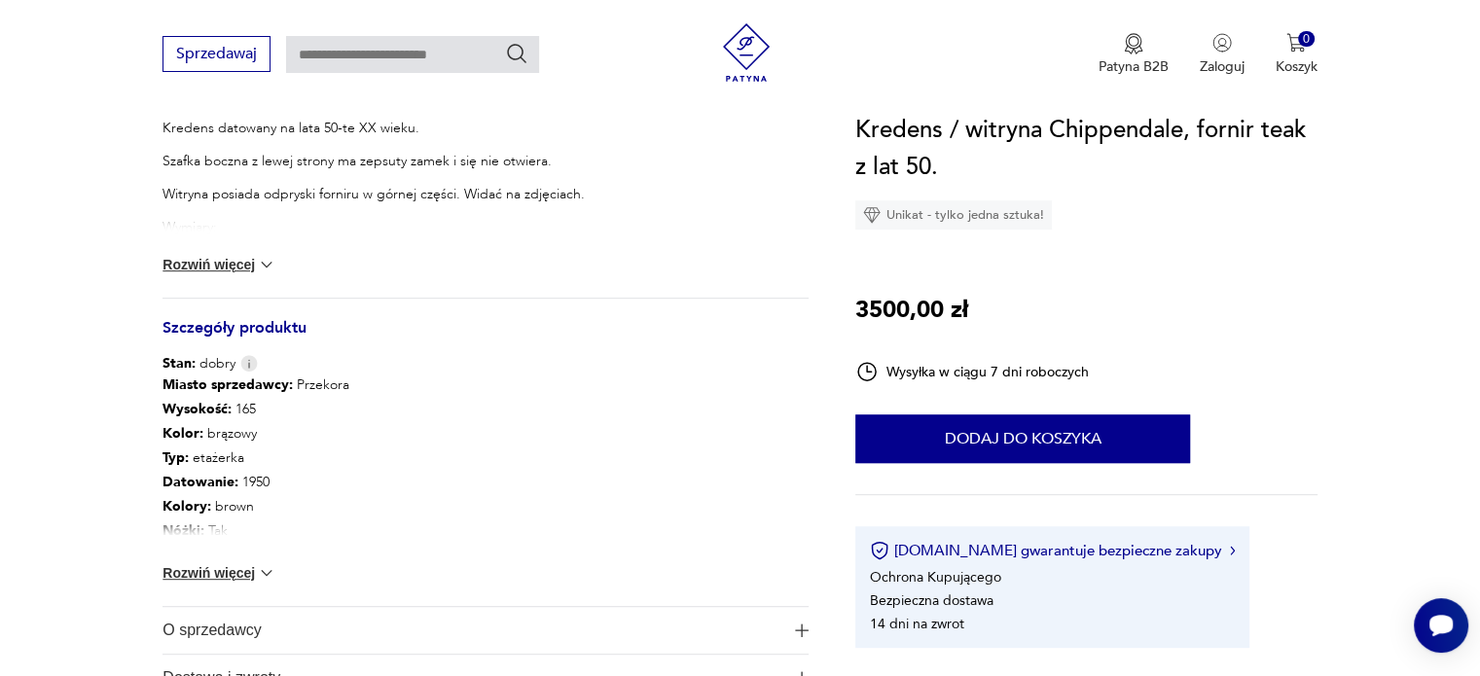
scroll to position [876, 0]
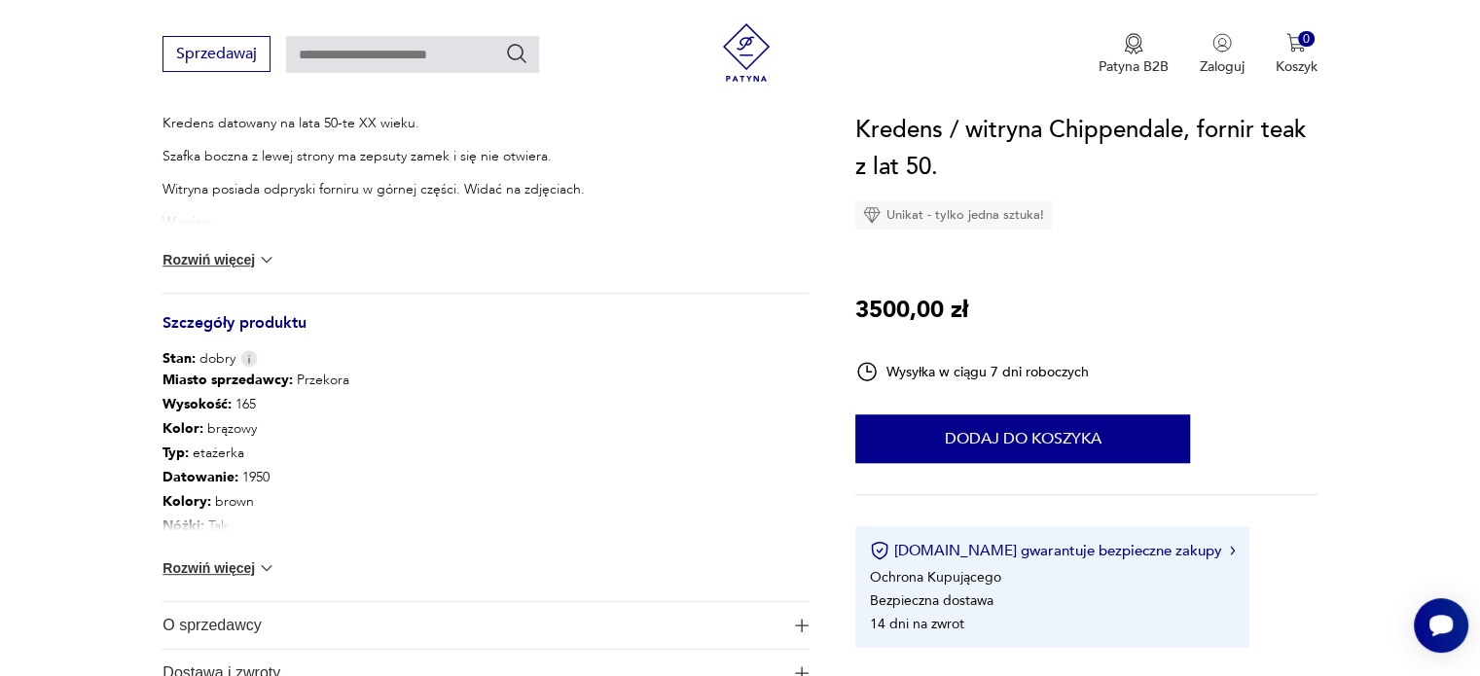
click at [233, 559] on button "Rozwiń więcej" at bounding box center [218, 568] width 113 height 19
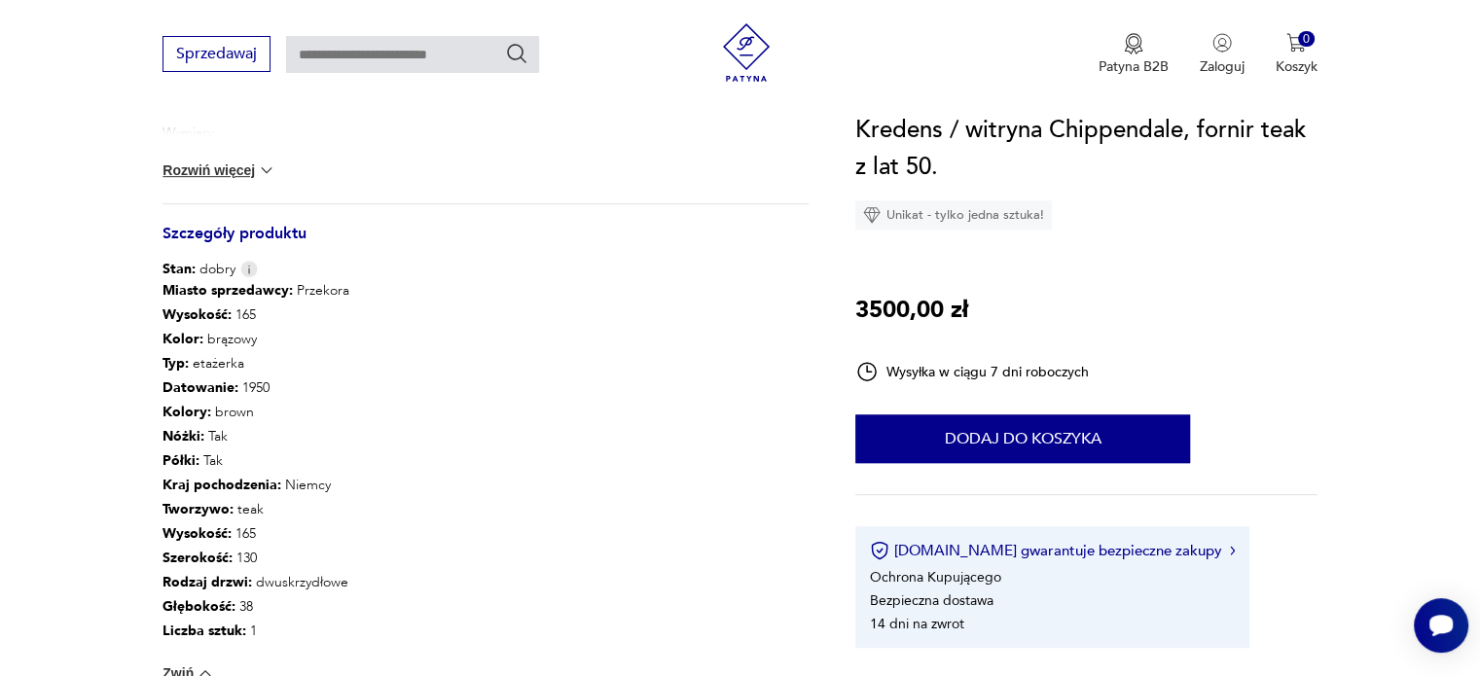
scroll to position [973, 0]
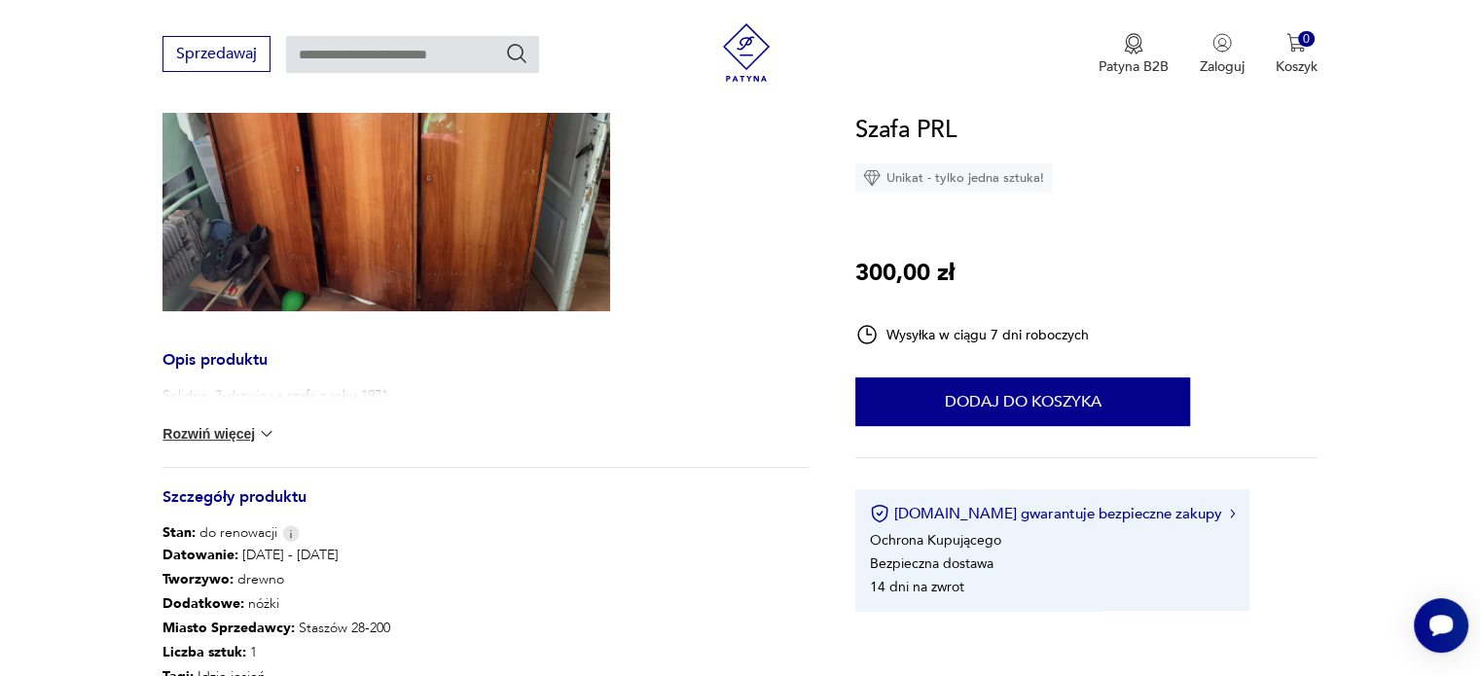
scroll to position [292, 0]
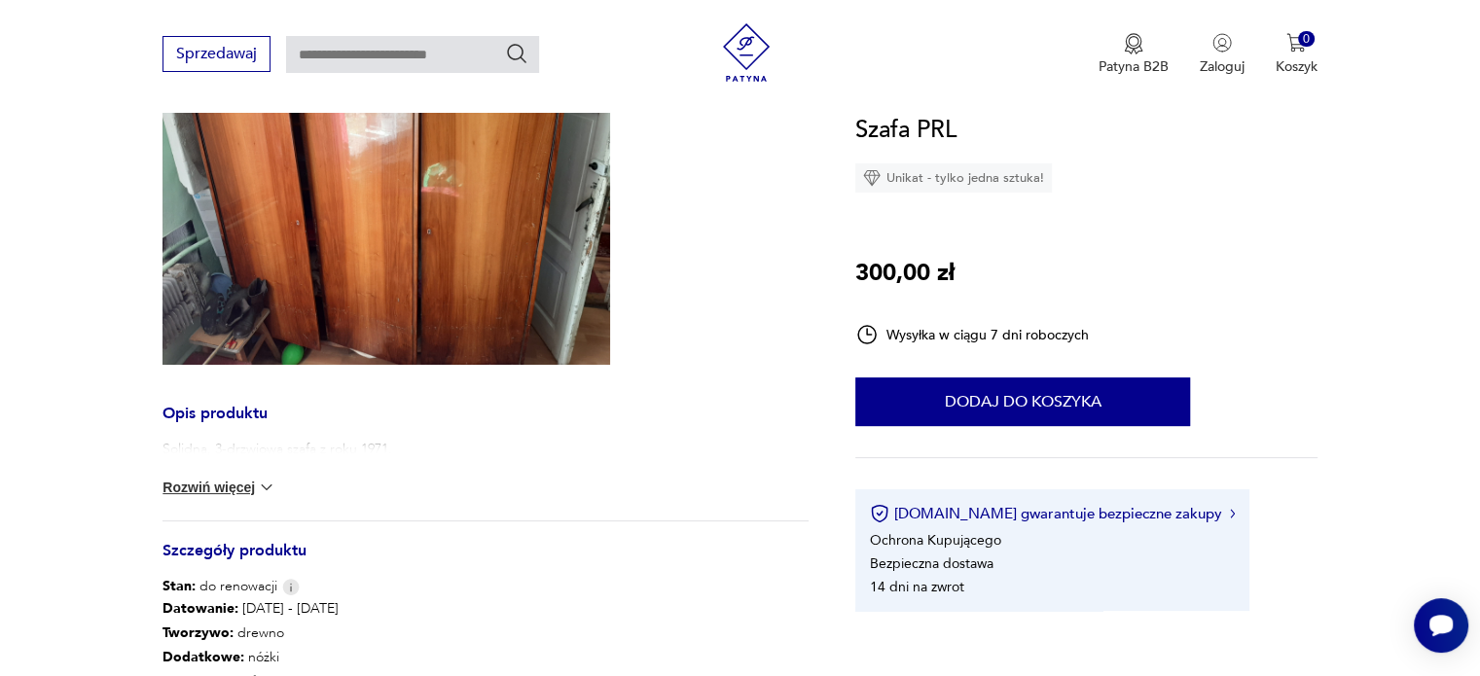
click at [252, 484] on button "Rozwiń więcej" at bounding box center [218, 487] width 113 height 19
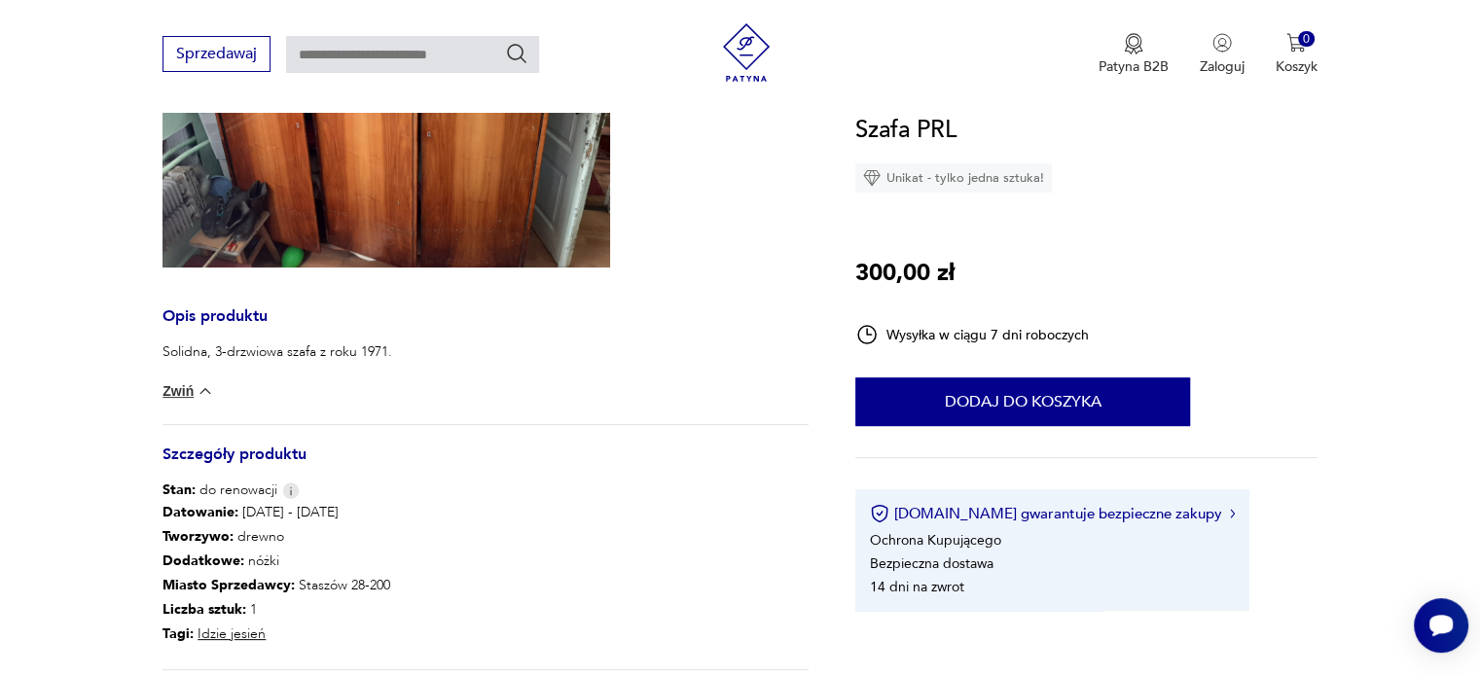
scroll to position [0, 0]
